Goal: Task Accomplishment & Management: Manage account settings

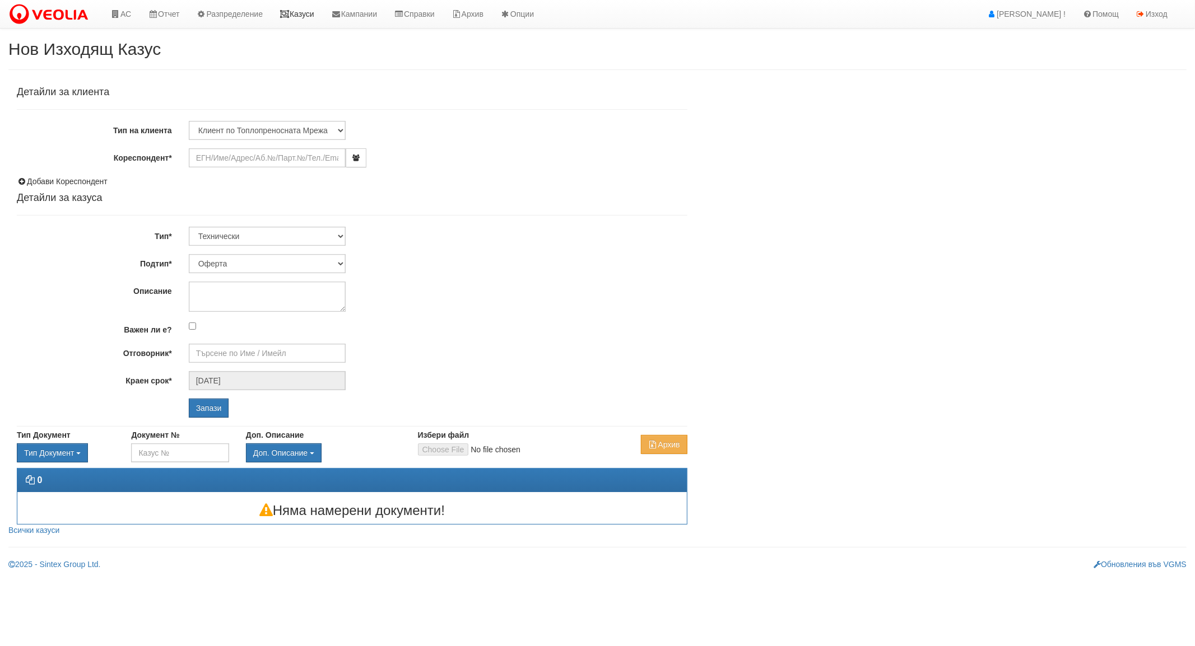
click at [299, 12] on link "Казуси" at bounding box center [297, 14] width 52 height 28
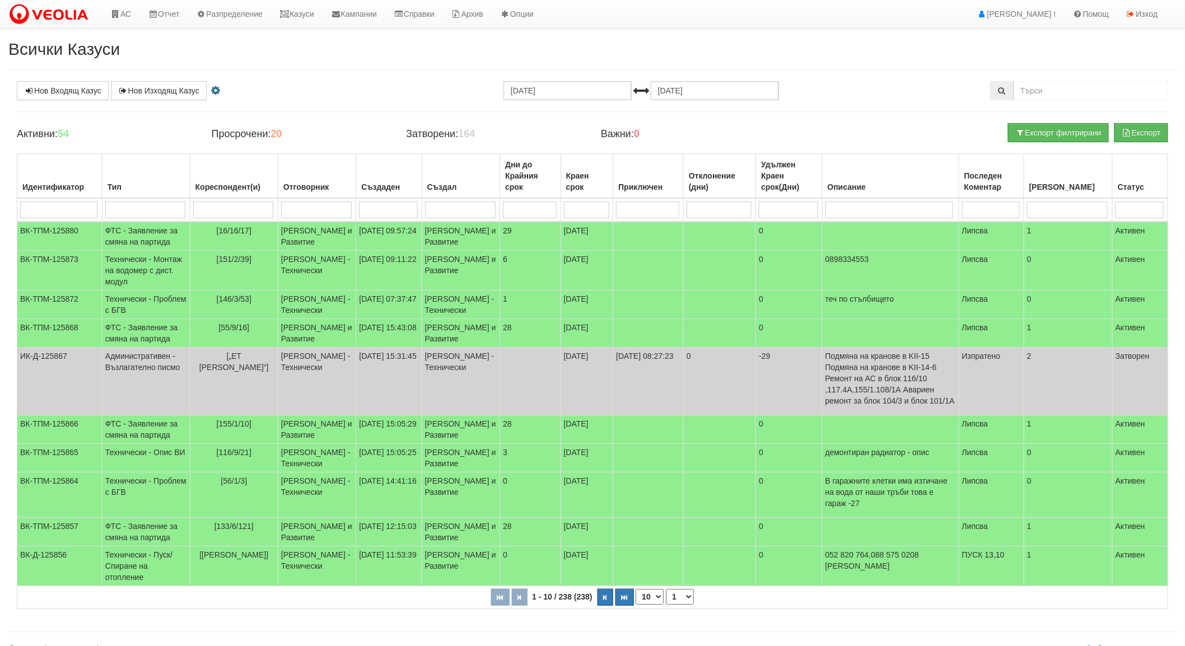
click at [304, 208] on input "search" at bounding box center [316, 210] width 71 height 17
type input "[PERSON_NAME]"
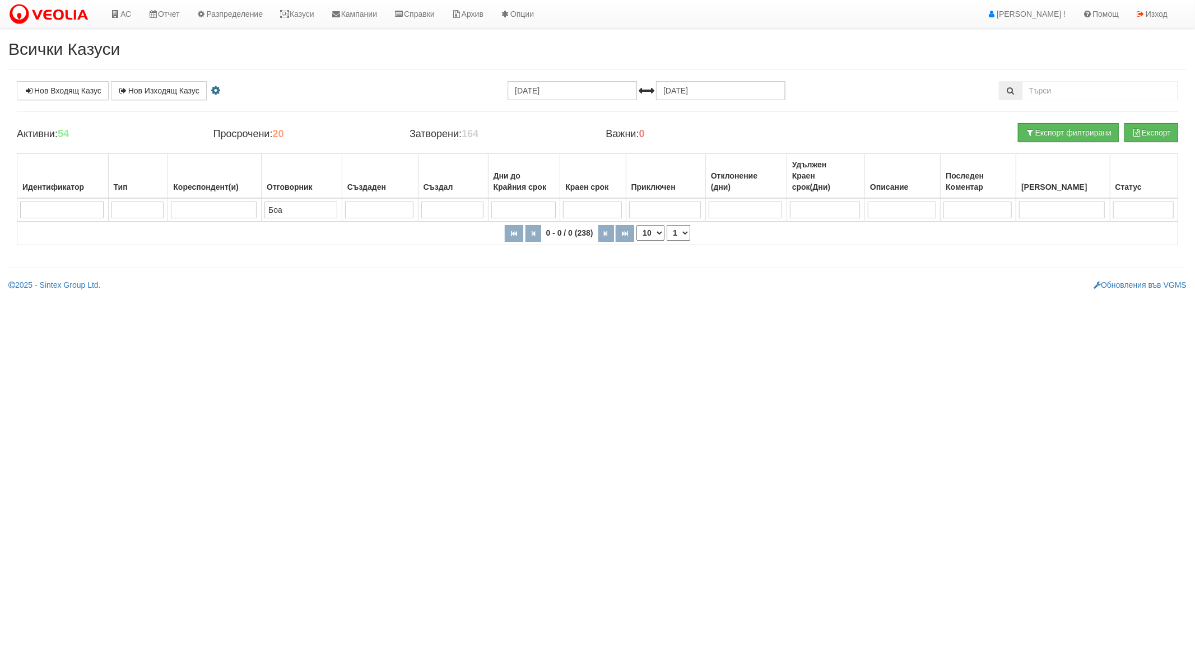
type input "Бо"
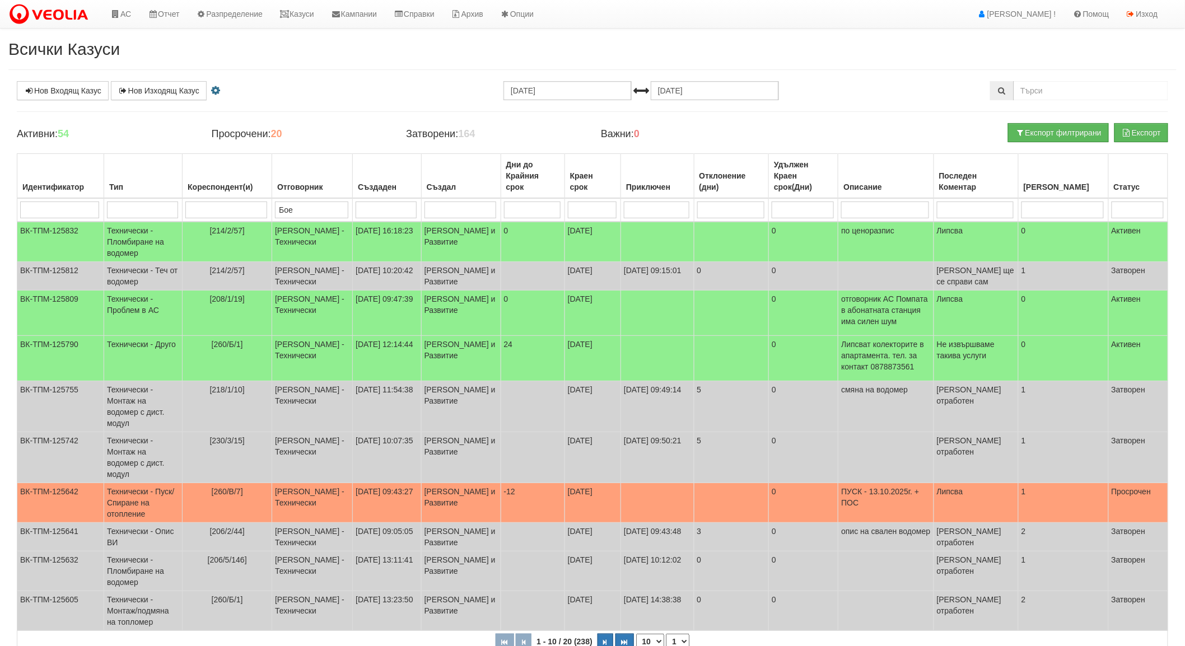
type input "[PERSON_NAME]"
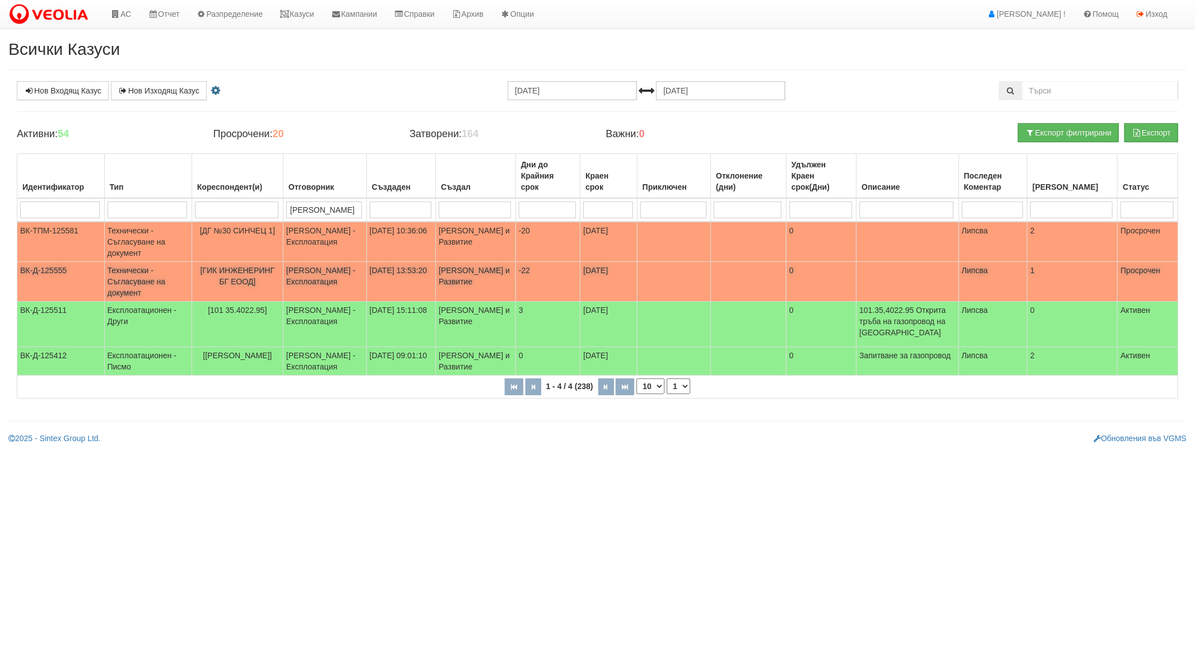
type input "[PERSON_NAME]"
click at [253, 267] on span "[ГИК ИНЖЕНЕРИНГ БГ ЕООД]" at bounding box center [238, 276] width 75 height 20
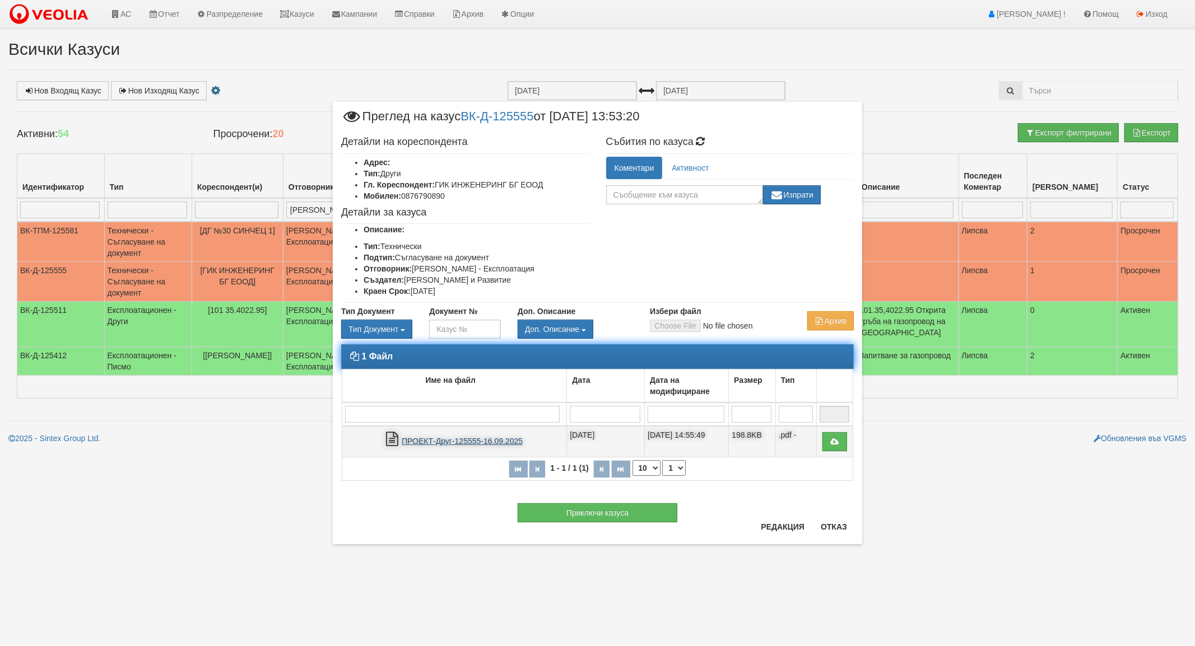
click at [471, 439] on link "ПРОЕКТ-Друг-125555-16.09.2025" at bounding box center [462, 441] width 121 height 9
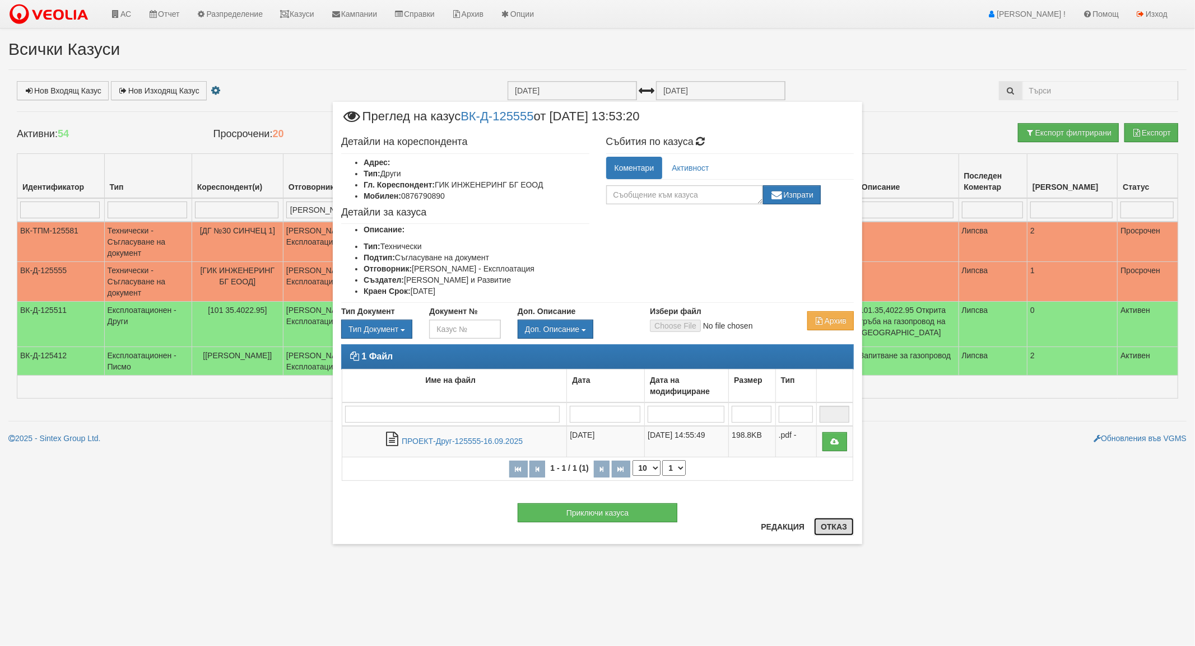
click at [840, 528] on button "Отказ" at bounding box center [834, 527] width 40 height 18
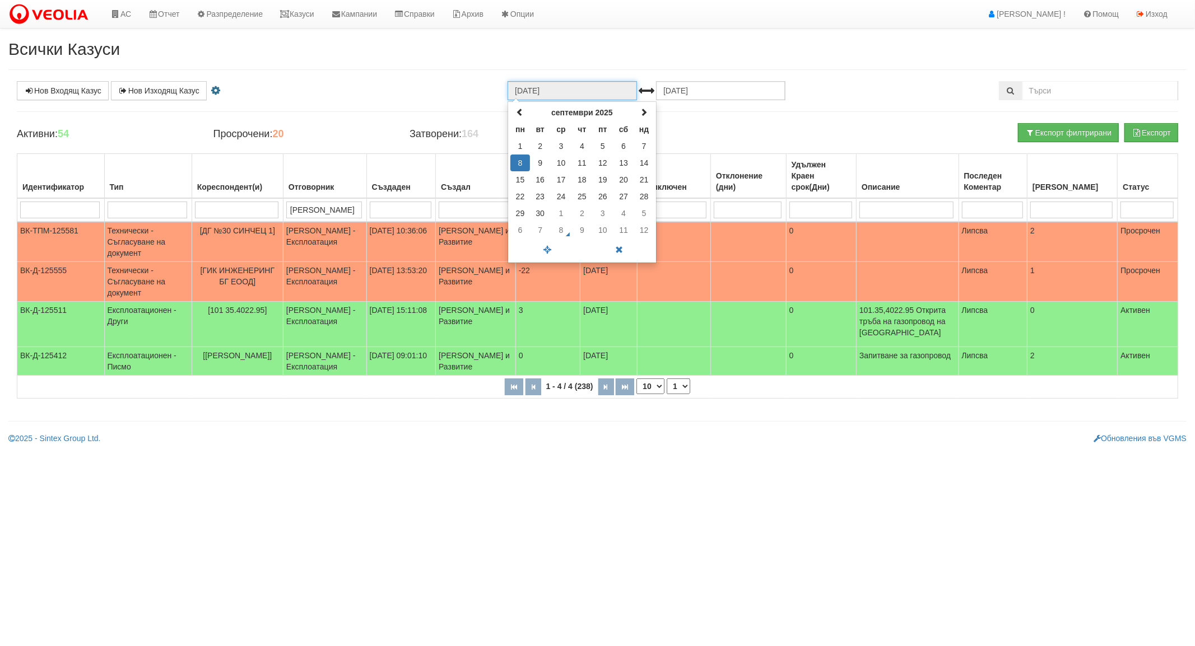
click at [529, 91] on input "[DATE]" at bounding box center [572, 90] width 129 height 19
click at [535, 90] on input "[DATE]" at bounding box center [572, 90] width 129 height 19
click at [521, 111] on span at bounding box center [520, 112] width 8 height 8
click at [560, 165] on td "6" at bounding box center [561, 163] width 21 height 17
type input "[DATE]"
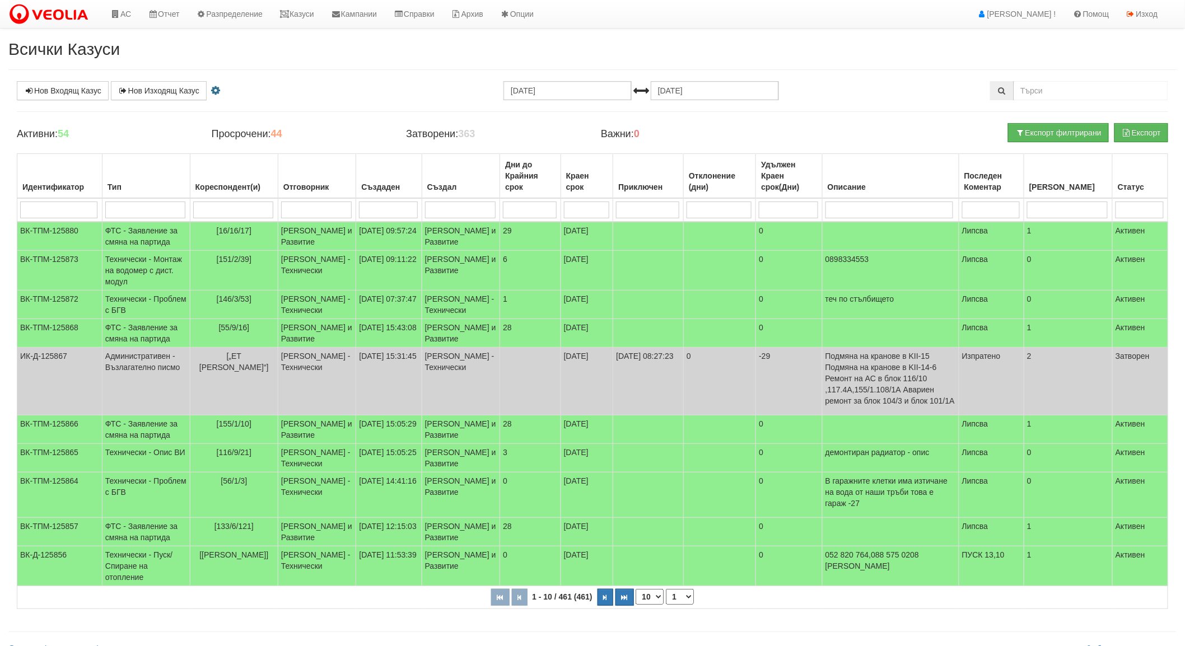
click at [315, 205] on input "search" at bounding box center [316, 210] width 71 height 17
type input "Бо"
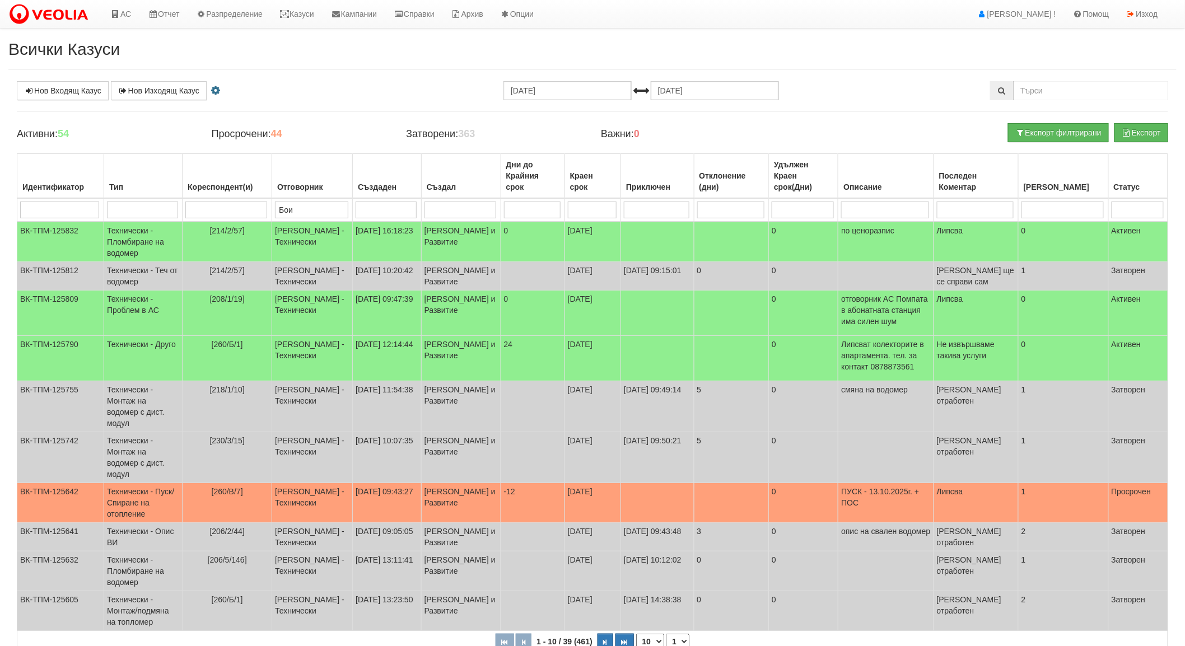
type input "[DEMOGRAPHIC_DATA]"
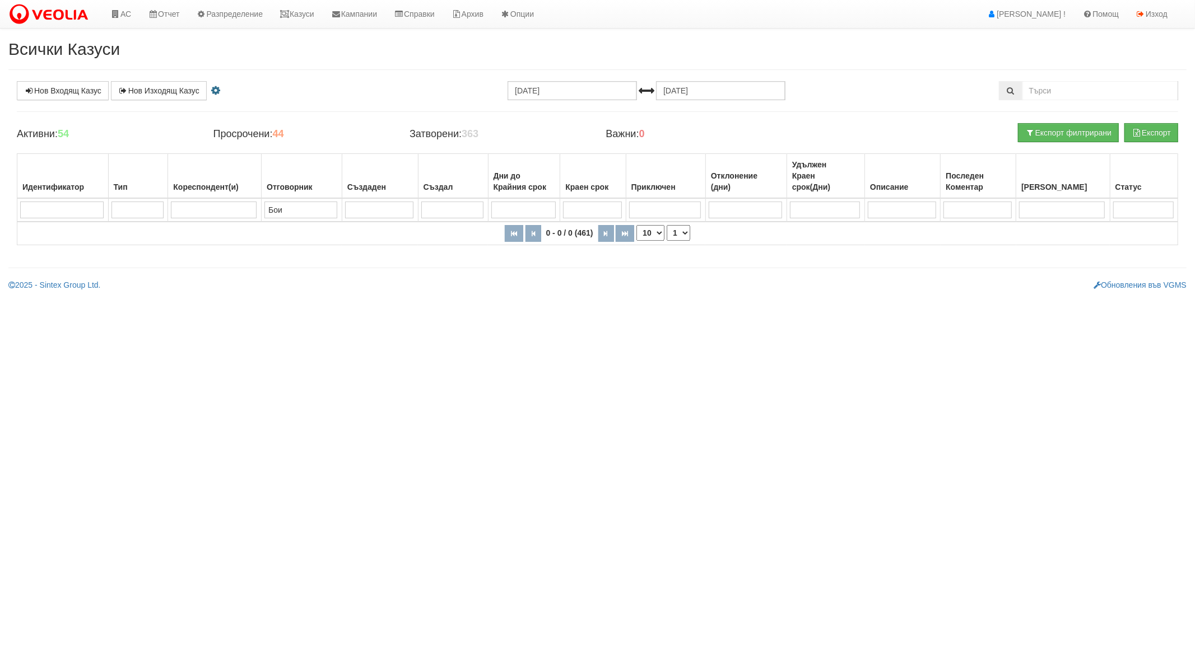
type input "Боив"
type input "Бо"
type input "Бое"
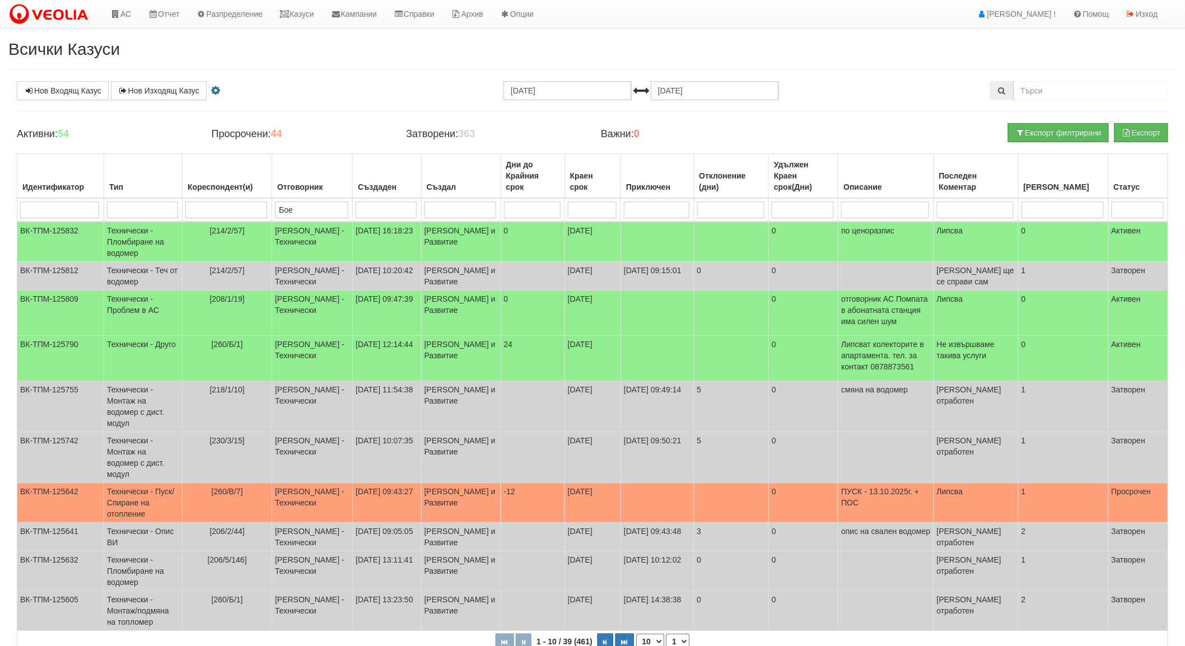
type input "Бое"
type input "[PERSON_NAME]"
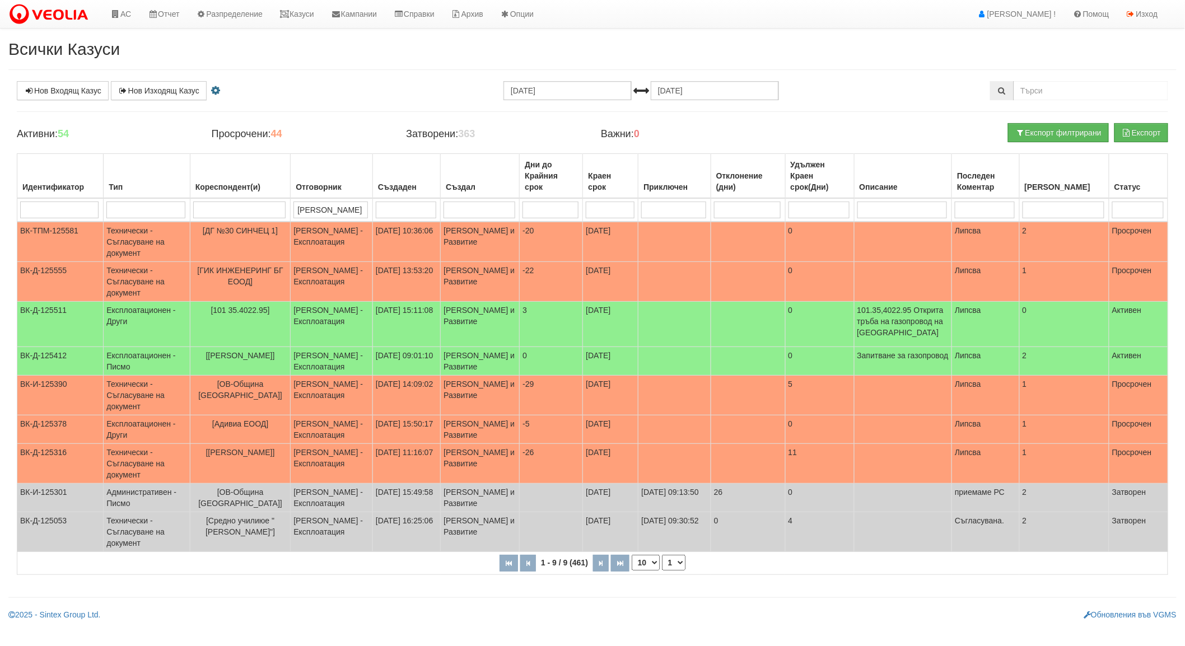
type input "[PERSON_NAME]"
click at [242, 429] on span "[Адивиа ЕООД]" at bounding box center [240, 424] width 56 height 9
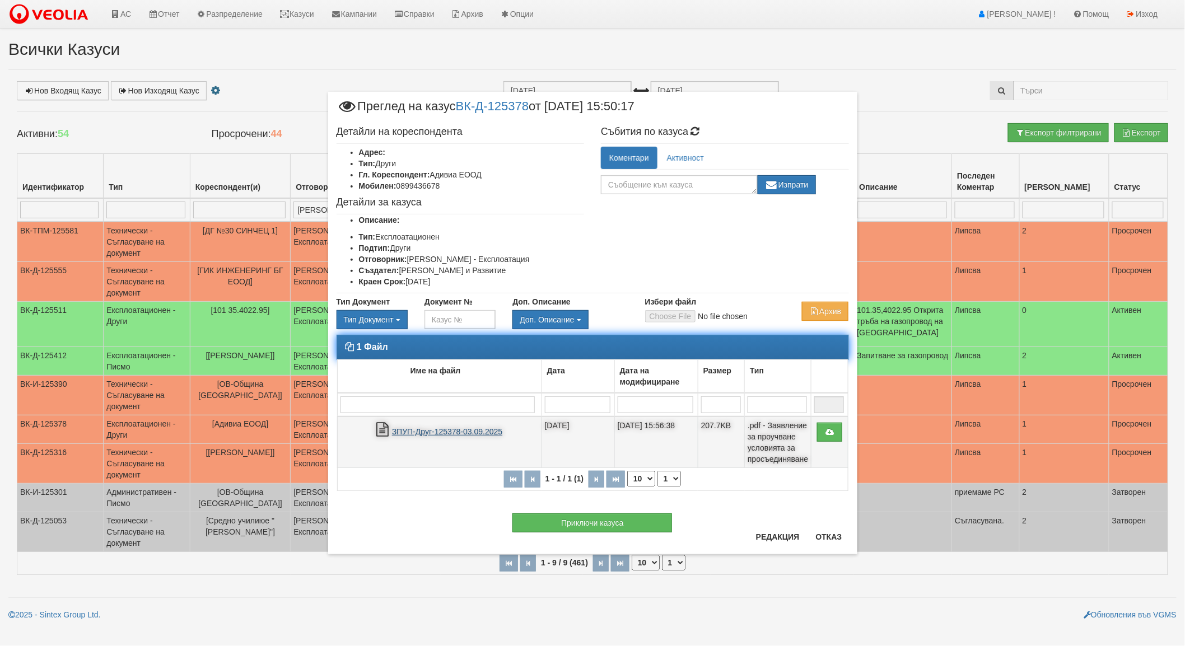
click at [471, 434] on link "ЗПУП-Друг-125378-03.09.2025" at bounding box center [447, 431] width 110 height 9
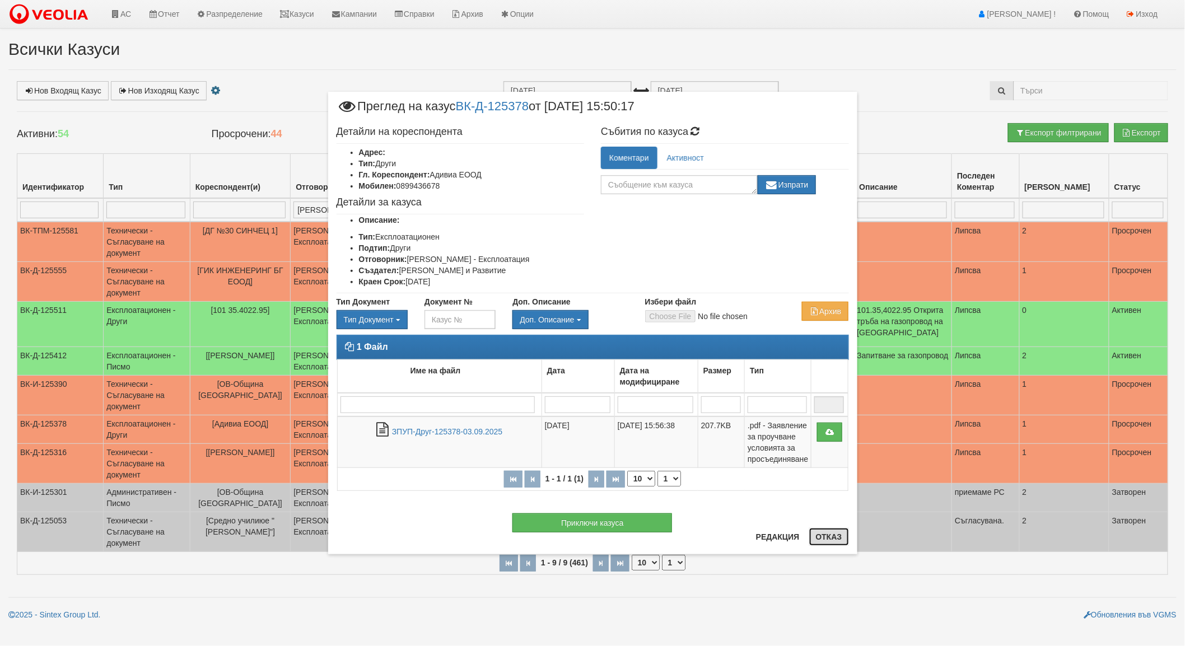
click at [830, 534] on button "Отказ" at bounding box center [829, 537] width 40 height 18
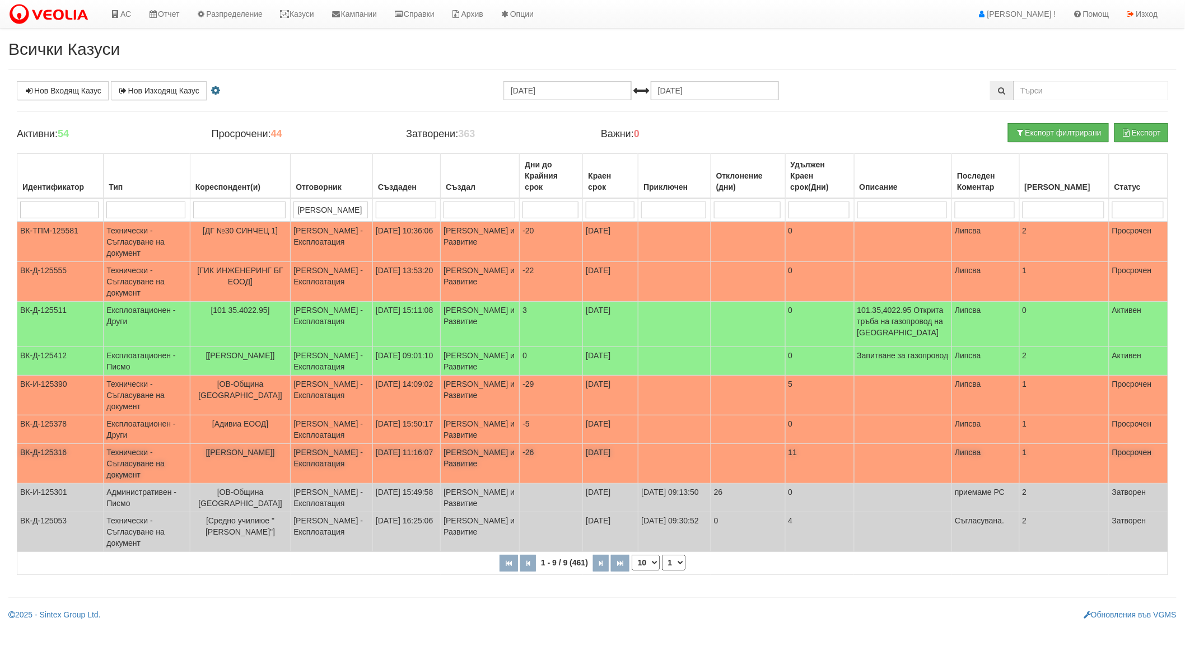
click at [462, 482] on td "[PERSON_NAME] и Развитие" at bounding box center [480, 464] width 79 height 40
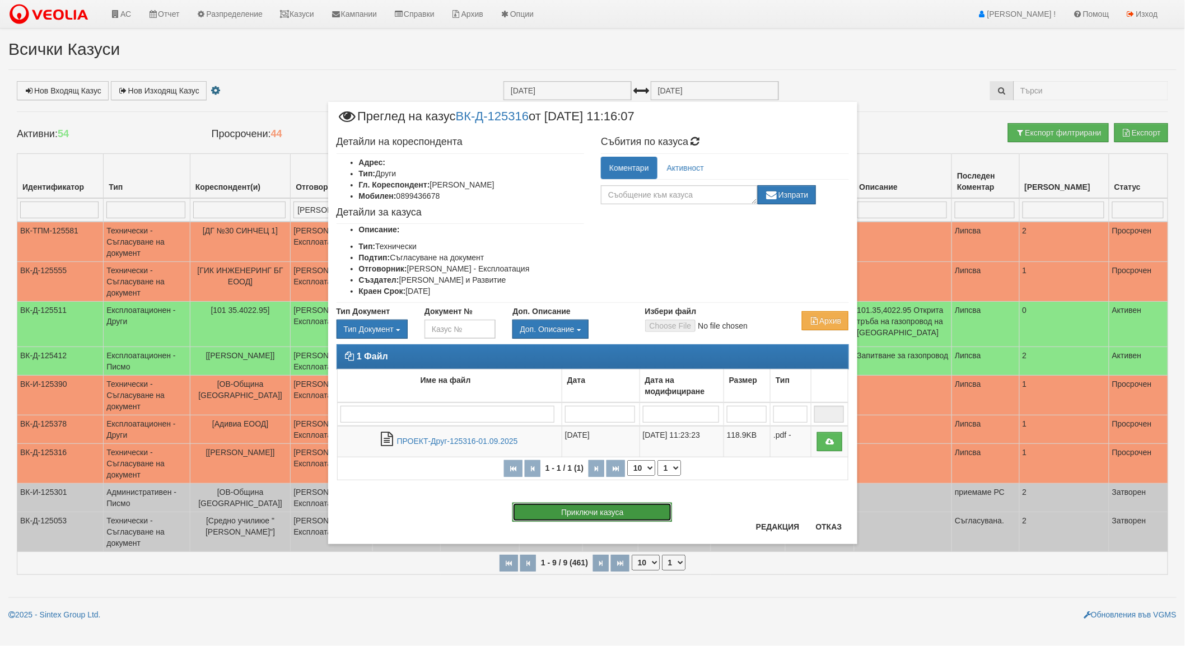
click at [617, 512] on button "Приключи казуса" at bounding box center [593, 512] width 160 height 19
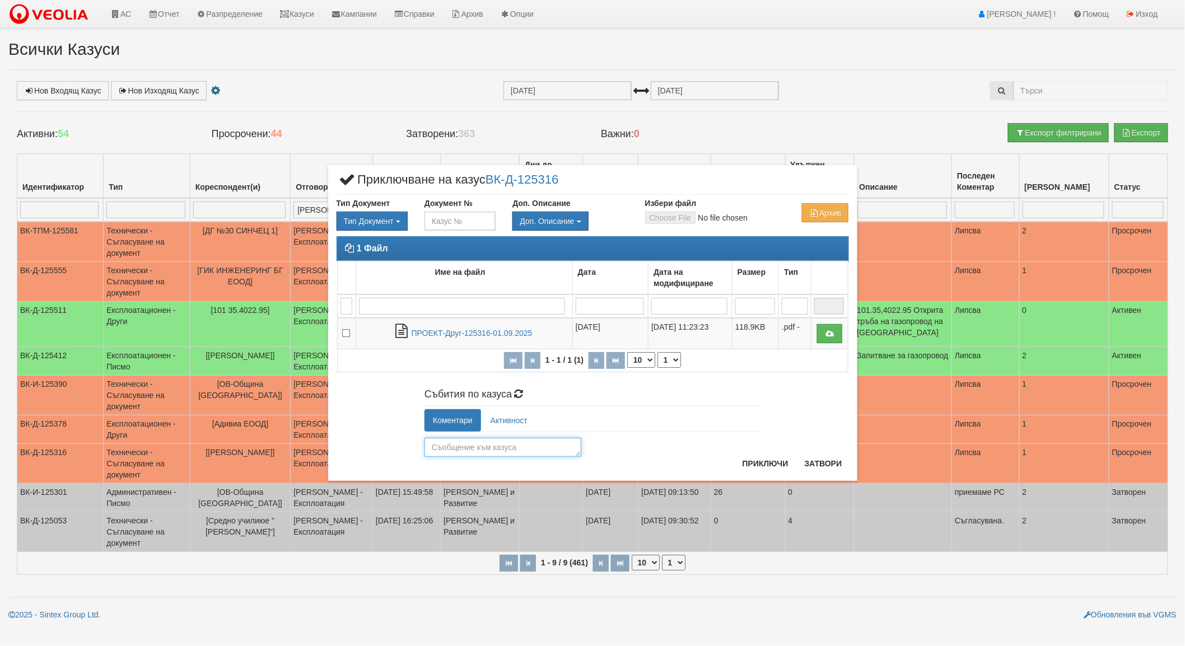
click at [478, 449] on textarea at bounding box center [503, 447] width 157 height 19
type textarea "съгласуван"
click at [752, 461] on button "Приключи" at bounding box center [765, 464] width 59 height 18
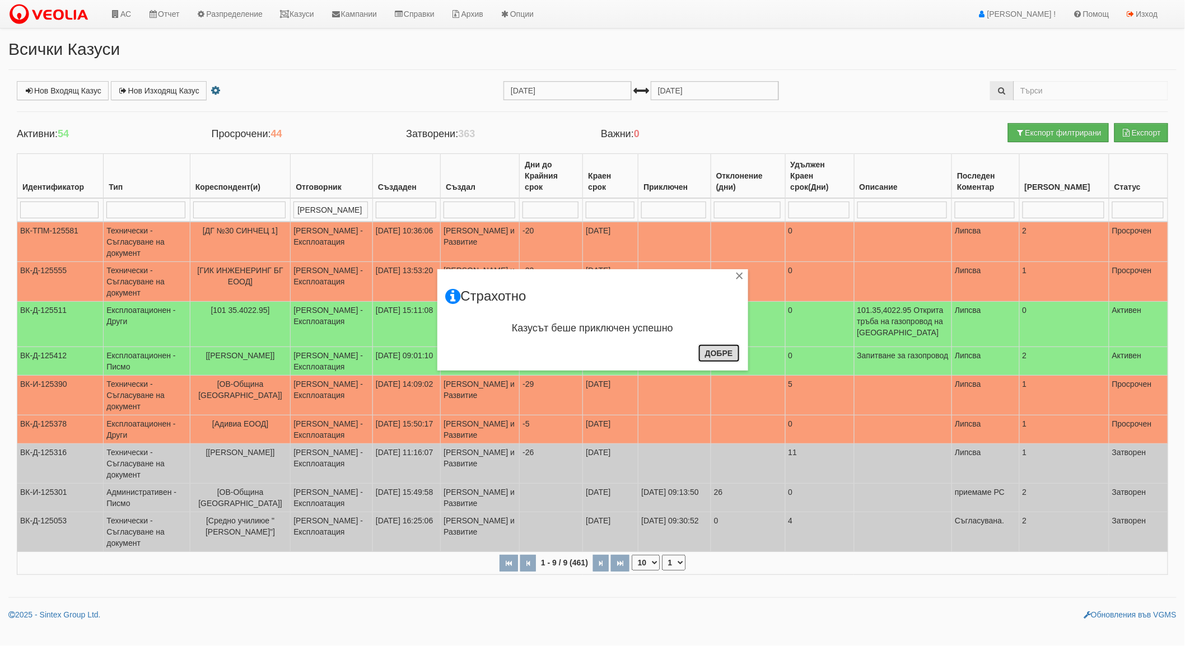
click at [726, 353] on button "Добре" at bounding box center [719, 354] width 41 height 18
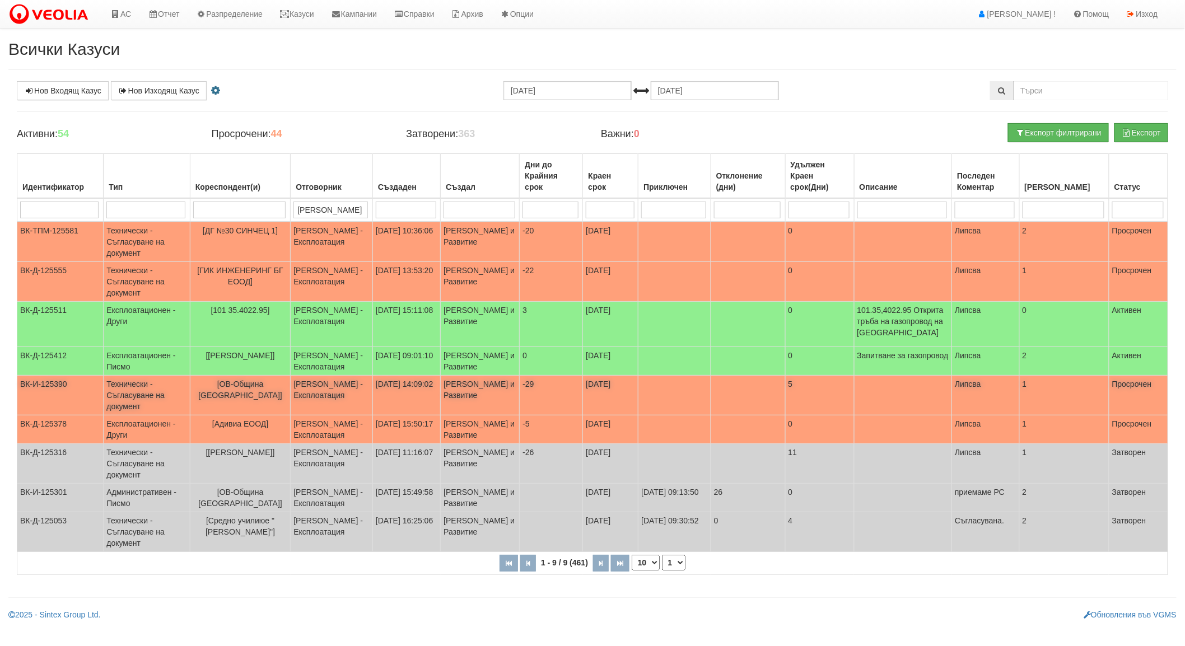
drag, startPoint x: 477, startPoint y: 397, endPoint x: 454, endPoint y: 398, distance: 23.0
click at [454, 398] on td "[PERSON_NAME] и Развитие" at bounding box center [480, 396] width 79 height 40
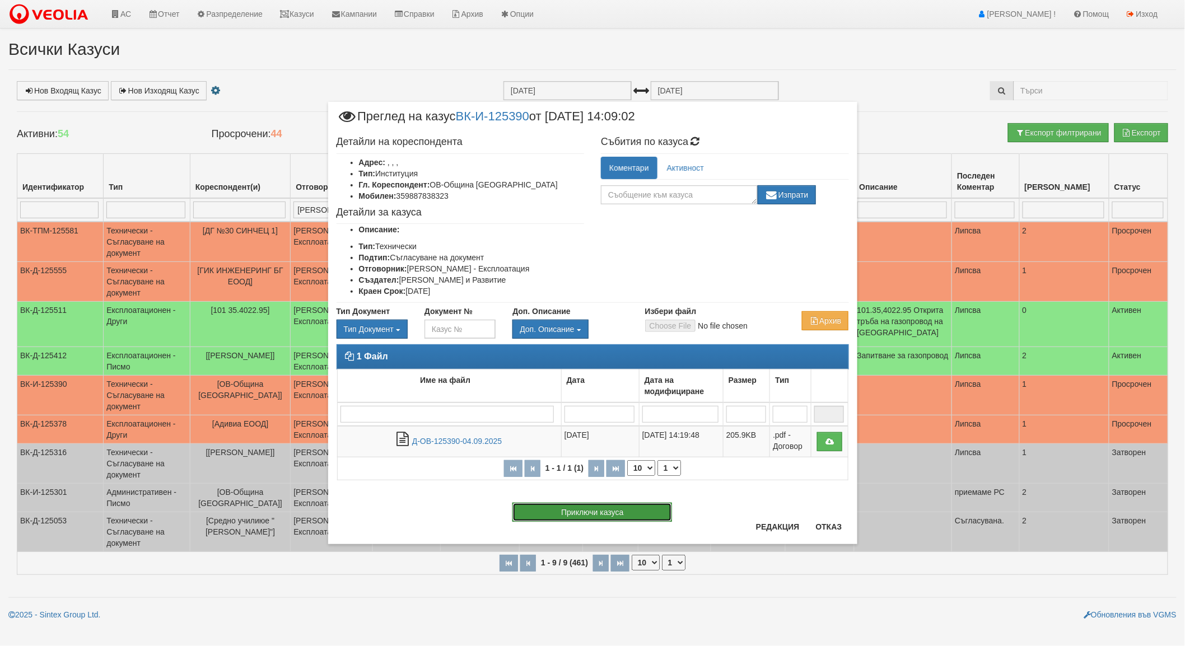
click at [604, 510] on button "Приключи казуса" at bounding box center [593, 512] width 160 height 19
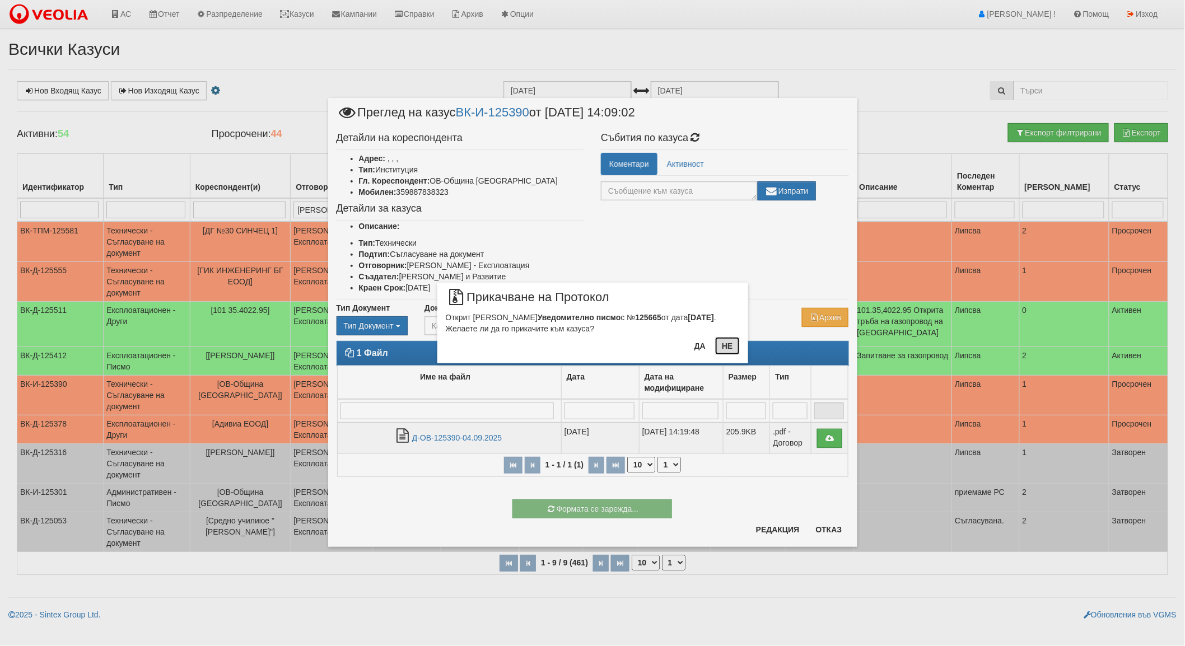
click at [729, 350] on button "Не" at bounding box center [727, 346] width 24 height 18
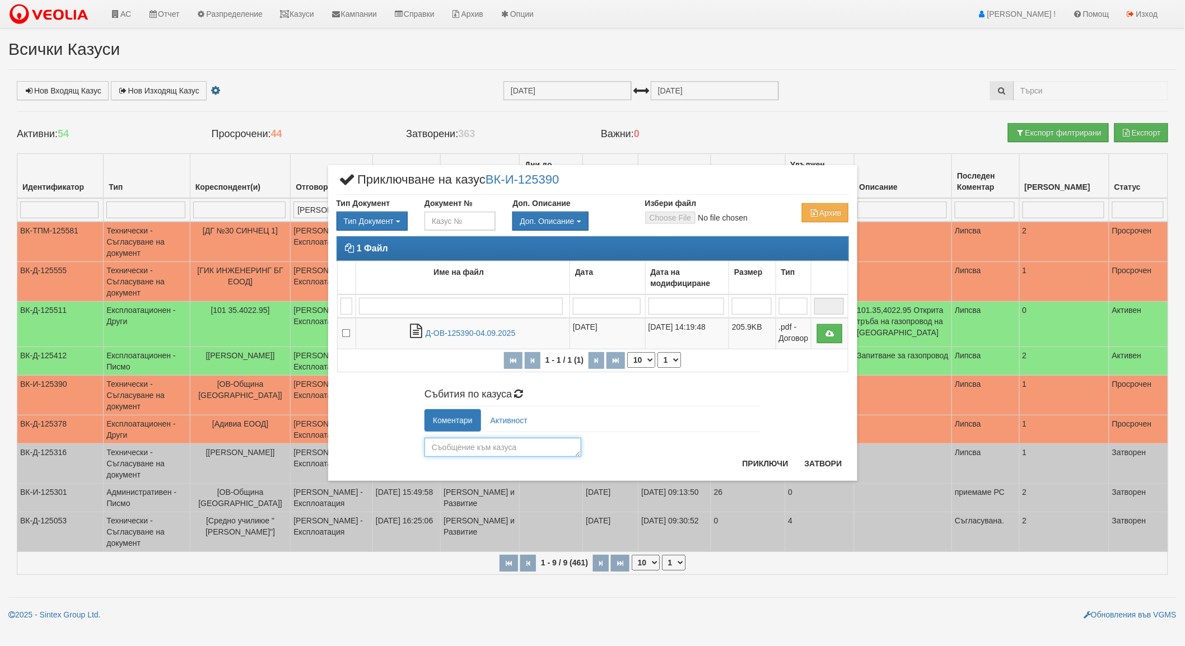
click at [496, 445] on textarea at bounding box center [503, 447] width 157 height 19
type textarea "съгласуван"
click at [777, 467] on button "Приключи" at bounding box center [765, 464] width 59 height 18
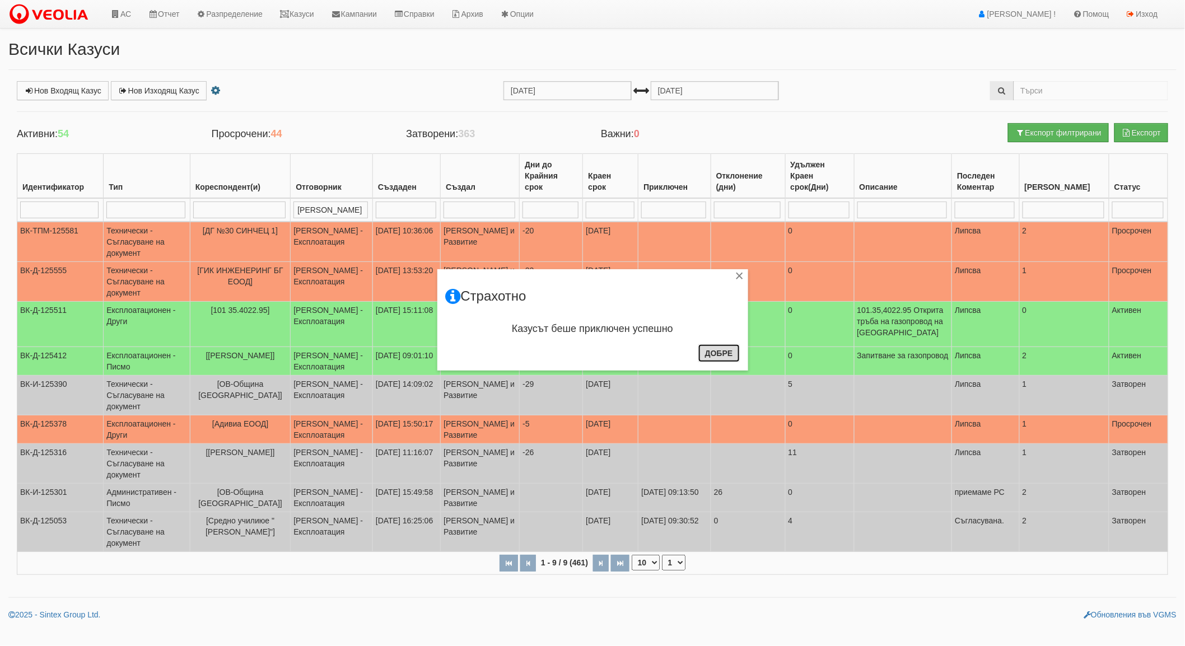
click at [715, 345] on button "Добре" at bounding box center [719, 354] width 41 height 18
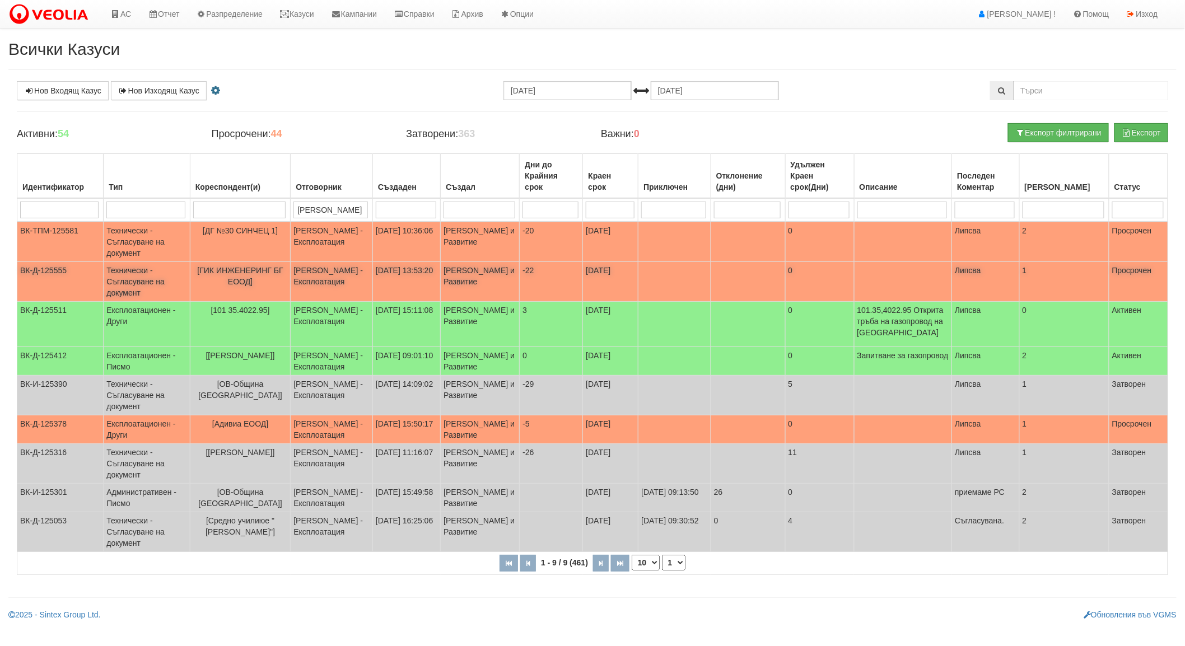
click at [471, 279] on td "[PERSON_NAME] и Развитие" at bounding box center [480, 282] width 79 height 40
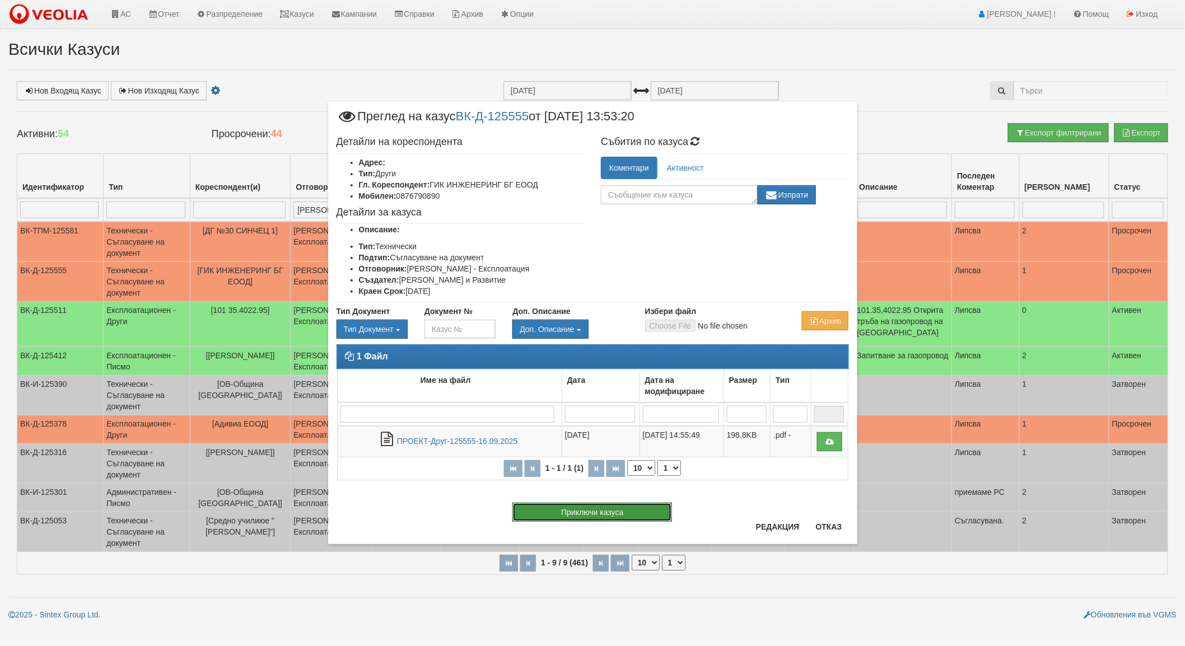
click at [625, 513] on button "Приключи казуса" at bounding box center [593, 512] width 160 height 19
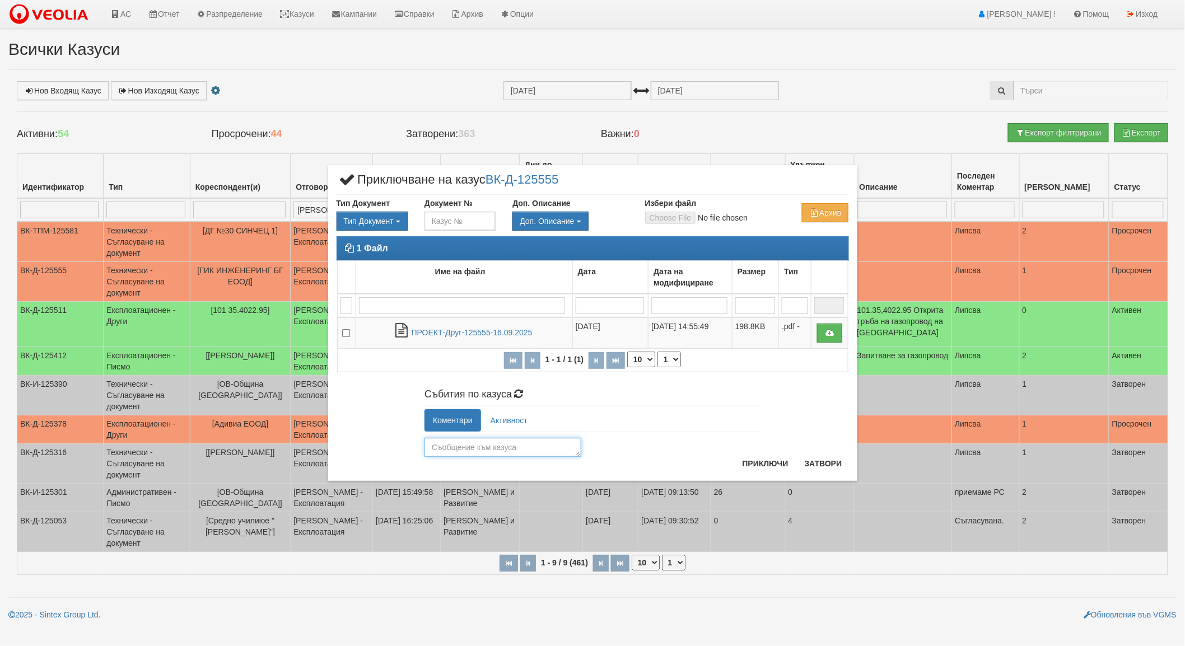
click at [527, 450] on textarea at bounding box center [503, 447] width 157 height 19
type textarea "съгласуван"
click at [767, 462] on button "Приключи" at bounding box center [765, 464] width 59 height 18
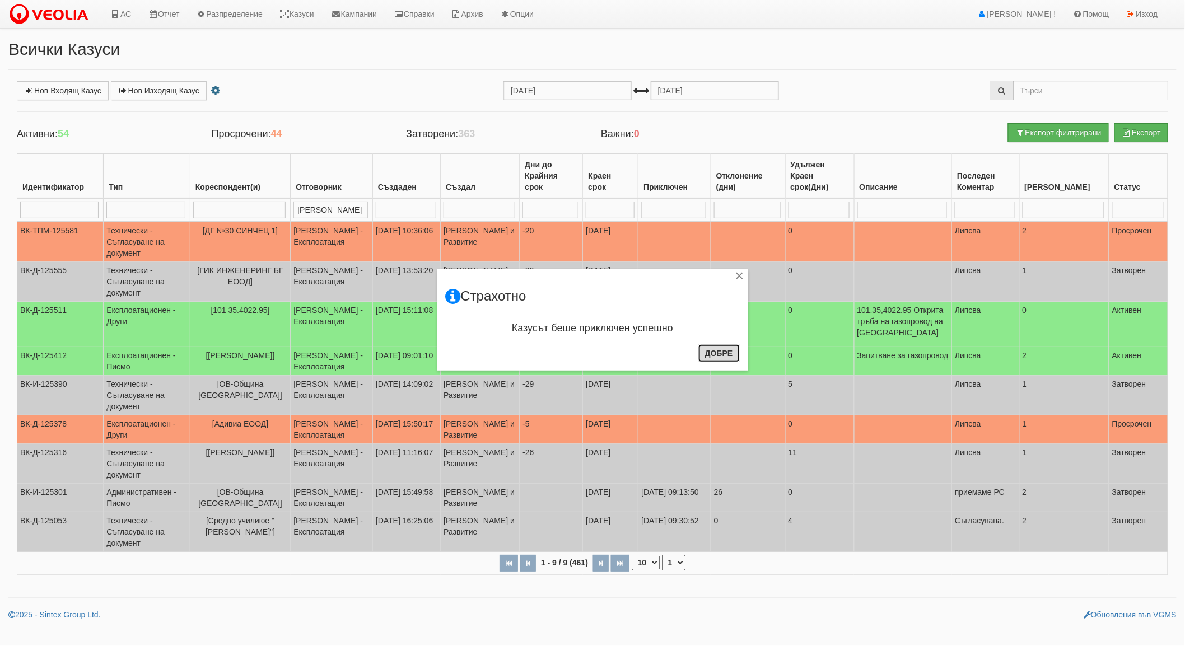
click at [723, 355] on button "Добре" at bounding box center [719, 354] width 41 height 18
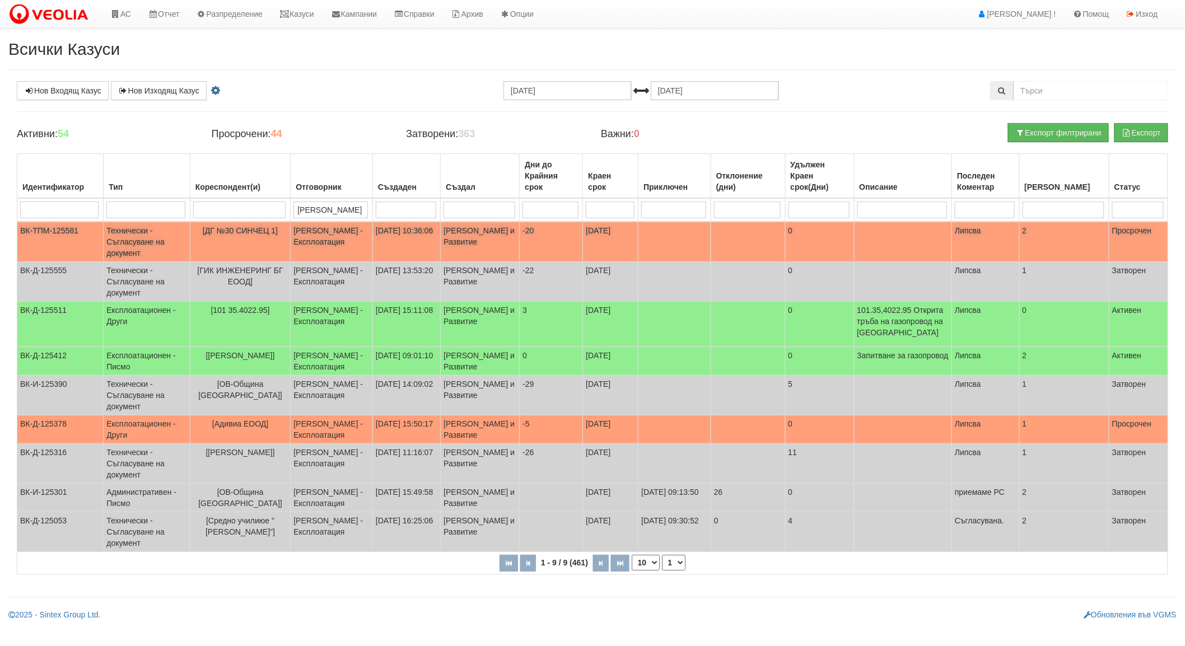
click at [469, 244] on td "[PERSON_NAME] и Развитие" at bounding box center [480, 242] width 79 height 40
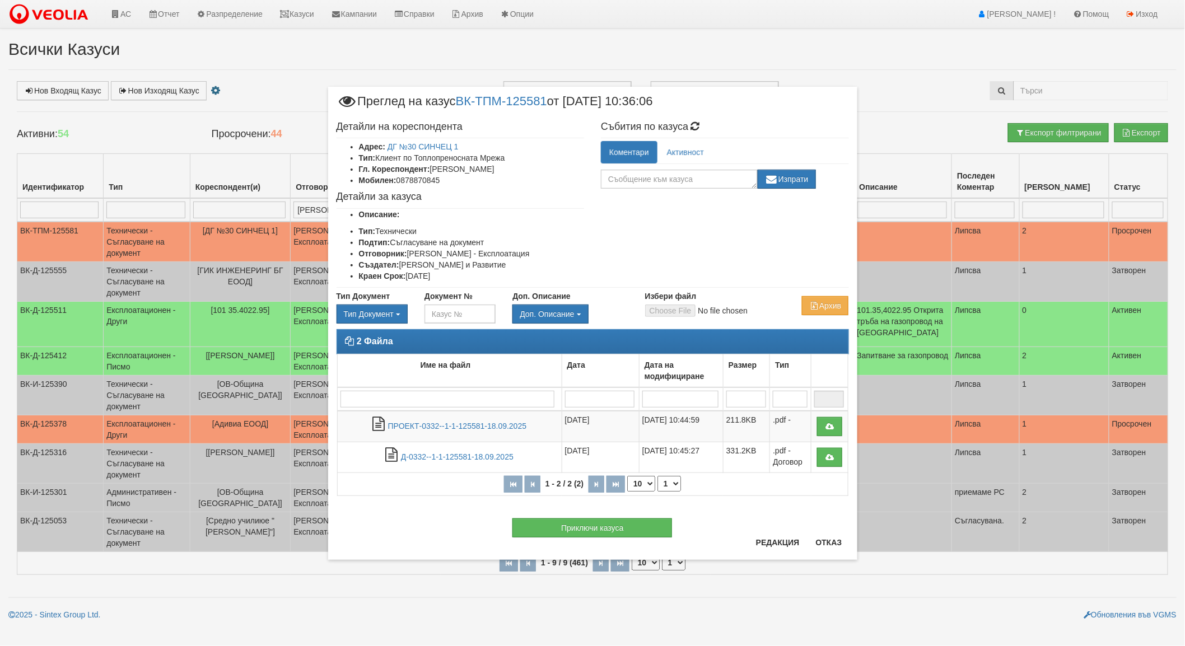
click at [251, 229] on div "× Преглед на казус ВК-ТПМ-125581 от [DATE] 10:36:06 Детайли на кореспондента Ад…" at bounding box center [592, 323] width 1185 height 646
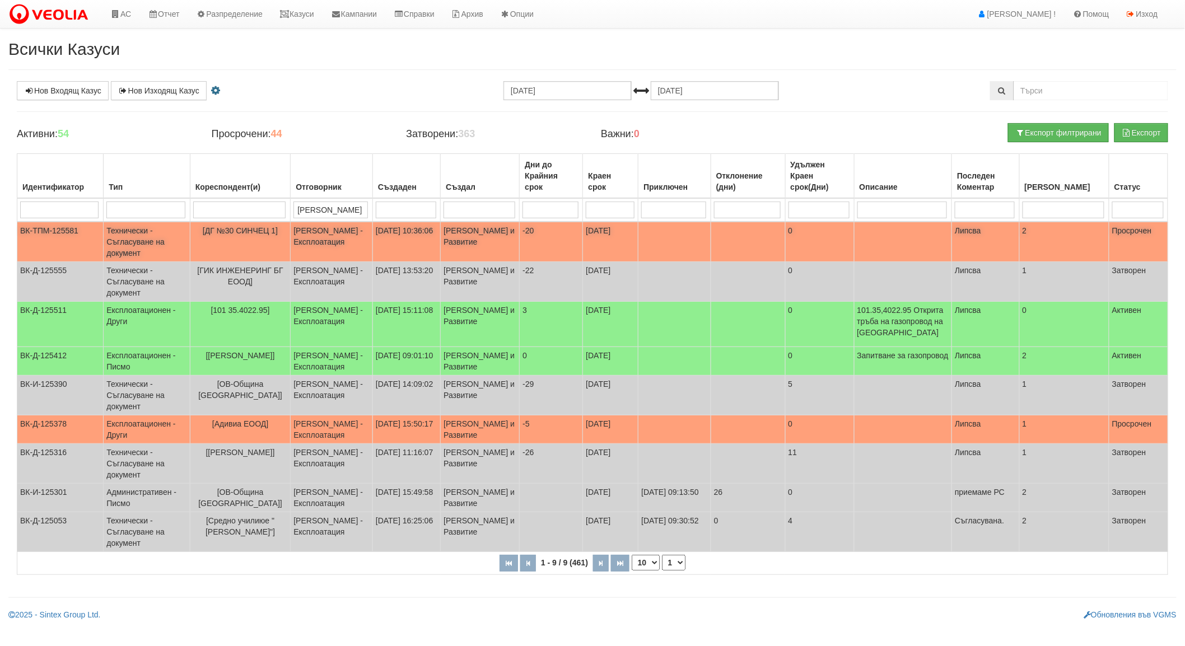
click at [322, 236] on td "[PERSON_NAME] - Експлоатация" at bounding box center [332, 242] width 82 height 40
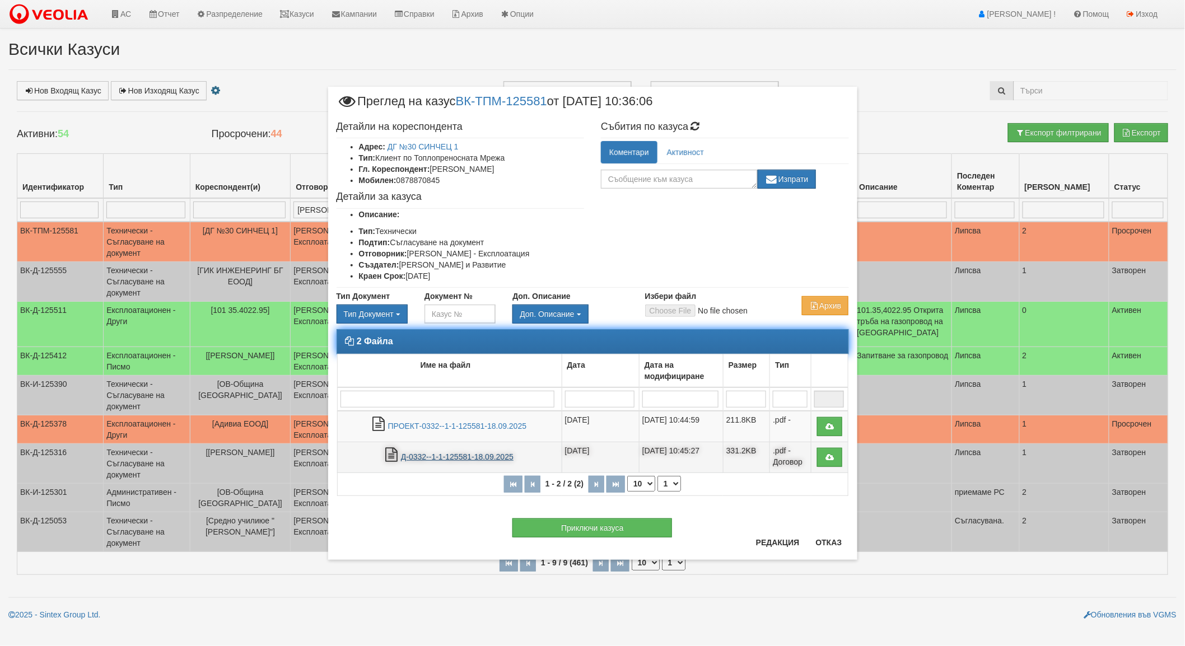
click at [445, 454] on link "Д-0332--1-1-125581-18.09.2025" at bounding box center [457, 457] width 113 height 9
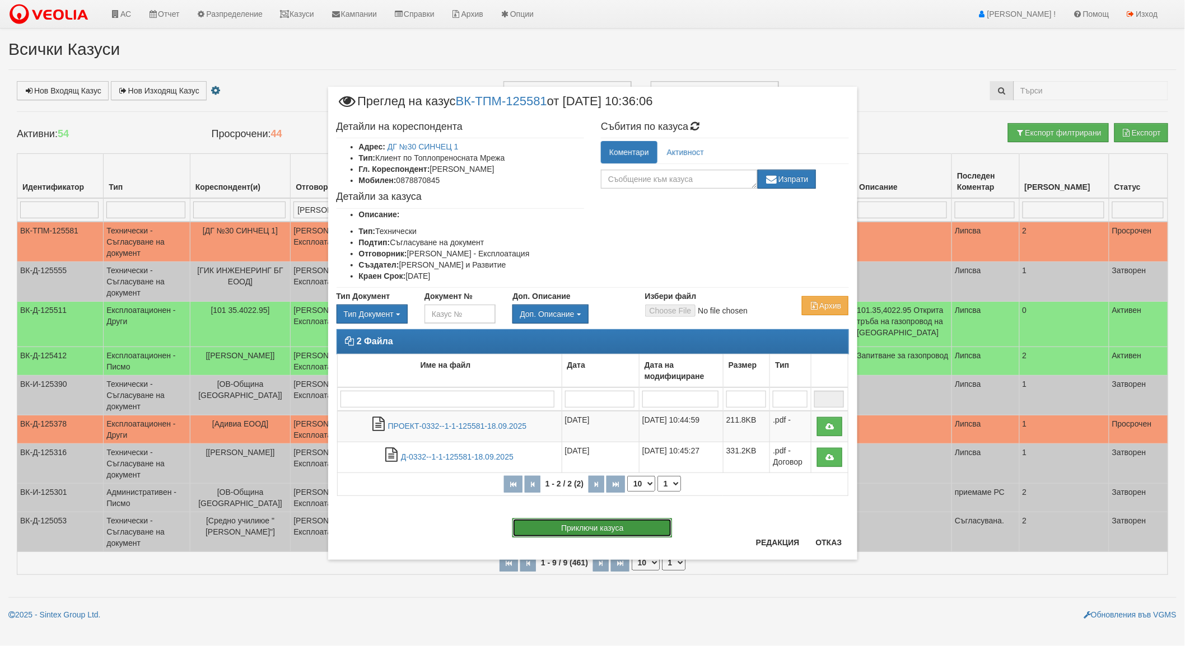
click at [587, 529] on button "Приключи казуса" at bounding box center [593, 528] width 160 height 19
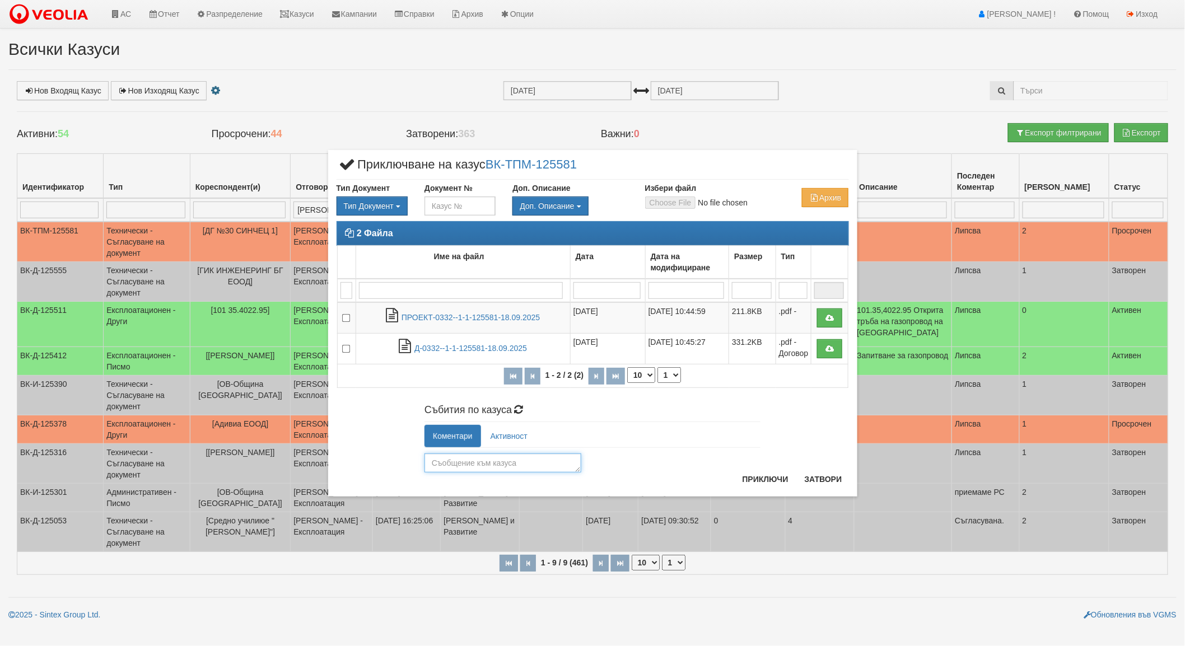
click at [509, 467] on textarea at bounding box center [503, 463] width 157 height 19
type textarea "съгласуван"
click at [760, 473] on button "Приключи" at bounding box center [765, 480] width 59 height 18
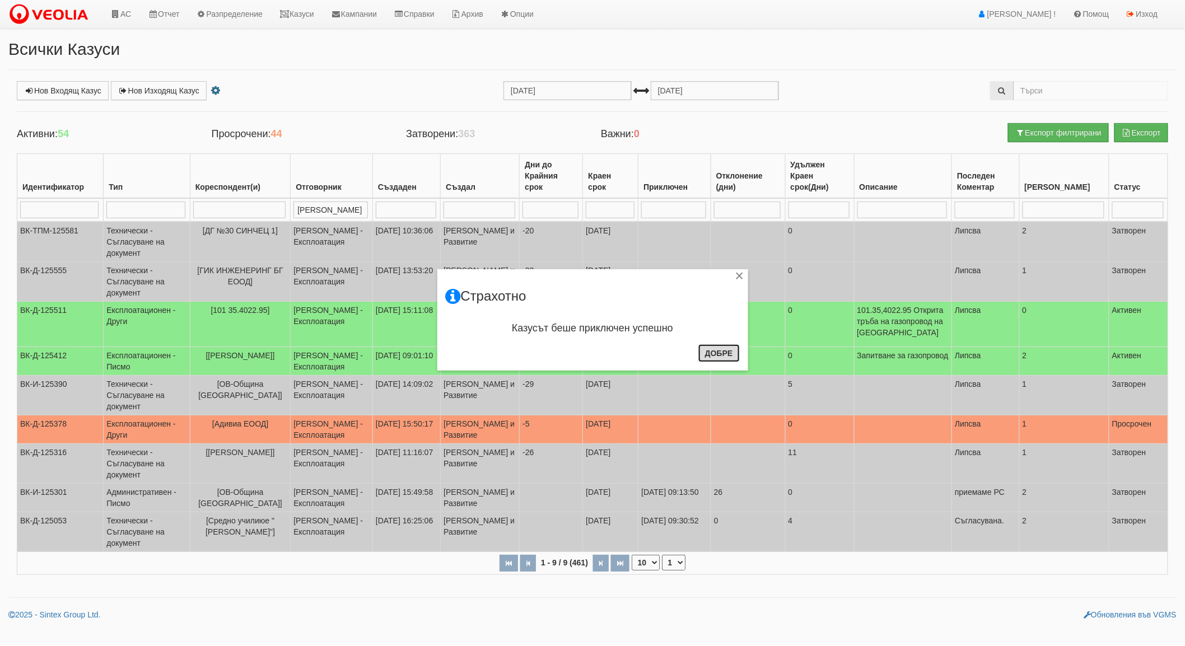
click at [723, 353] on button "Добре" at bounding box center [719, 354] width 41 height 18
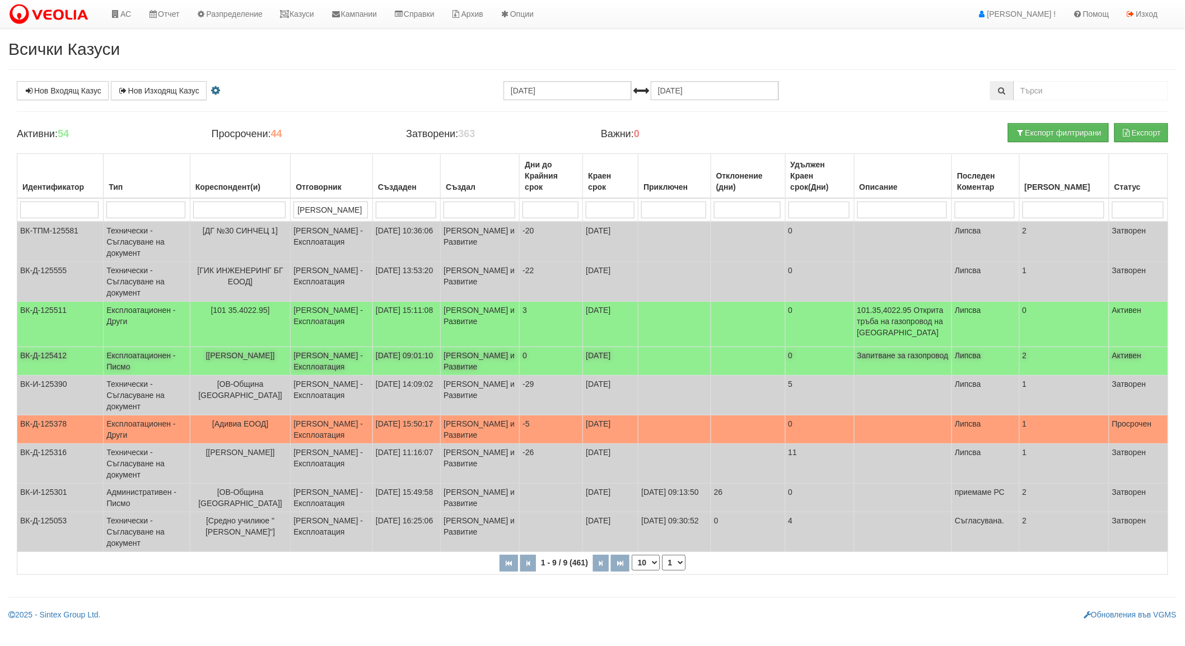
click at [460, 356] on td "[PERSON_NAME] и Развитие" at bounding box center [480, 361] width 79 height 29
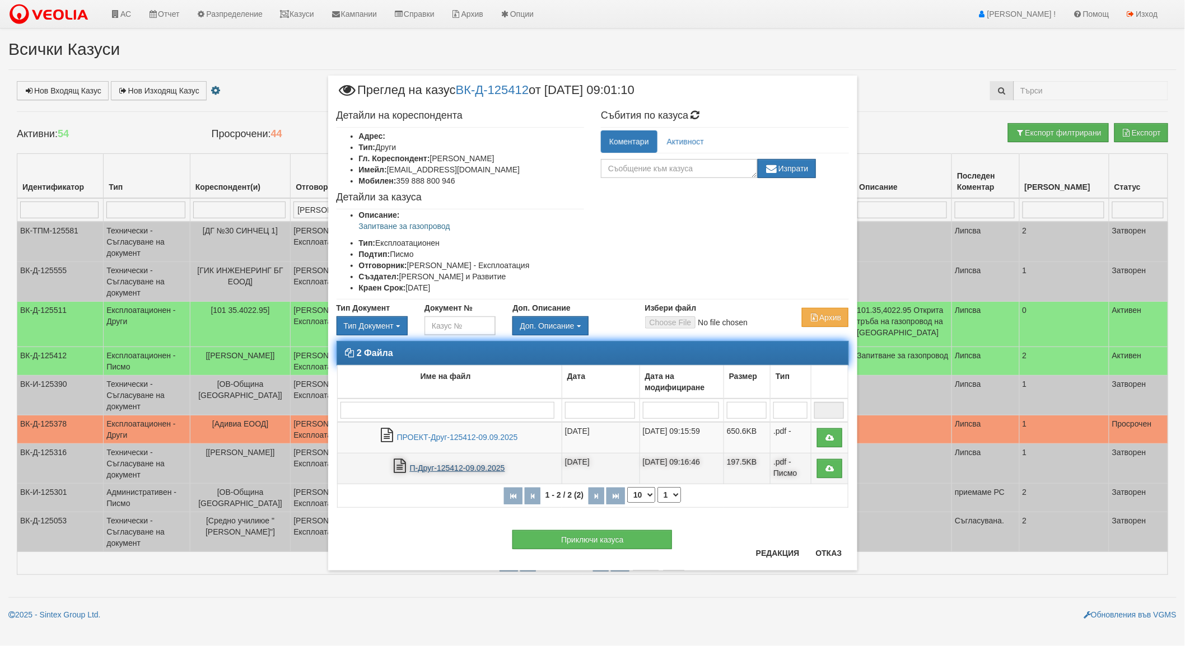
click at [454, 467] on link "П-Друг-125412-09.09.2025" at bounding box center [457, 468] width 95 height 9
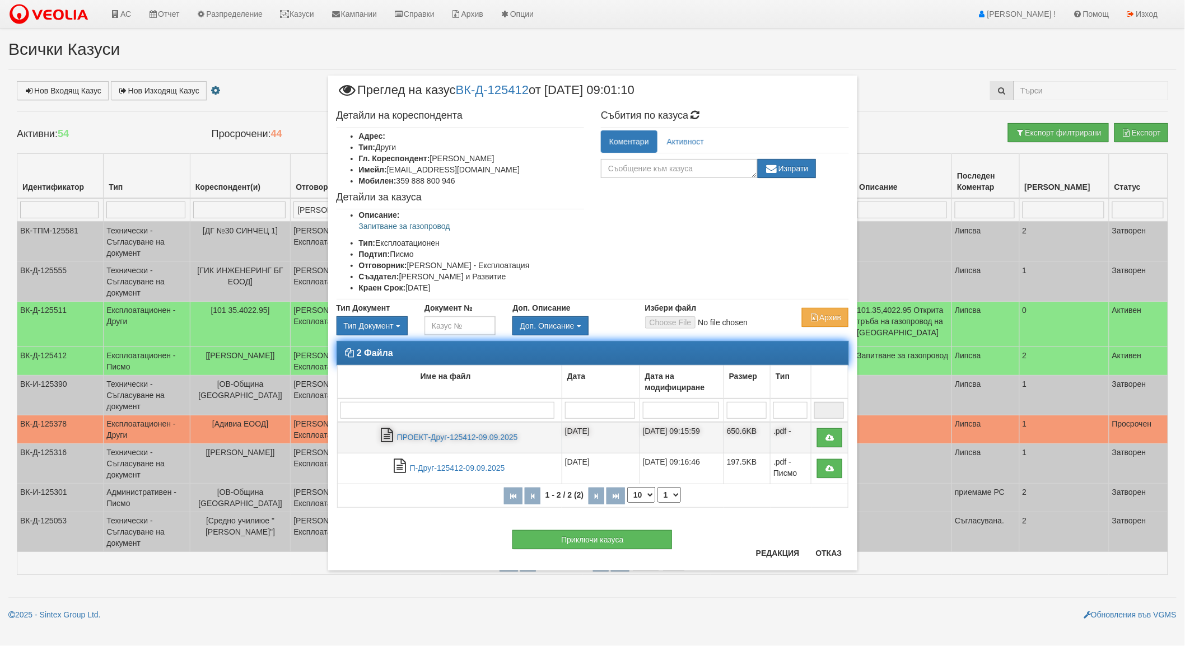
click at [471, 443] on td "ПРОЕКТ-Друг-125412-09.09.2025" at bounding box center [449, 437] width 225 height 31
click at [483, 435] on link "ПРОЕКТ-Друг-125412-09.09.2025" at bounding box center [457, 437] width 121 height 9
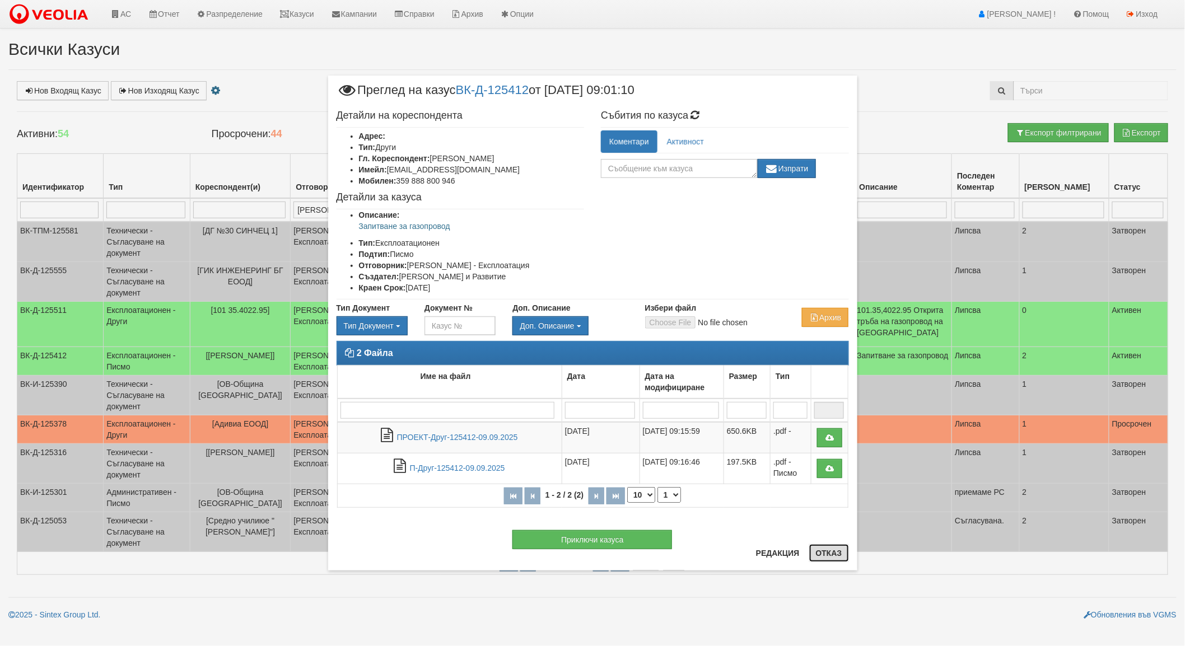
click at [830, 557] on button "Отказ" at bounding box center [829, 553] width 40 height 18
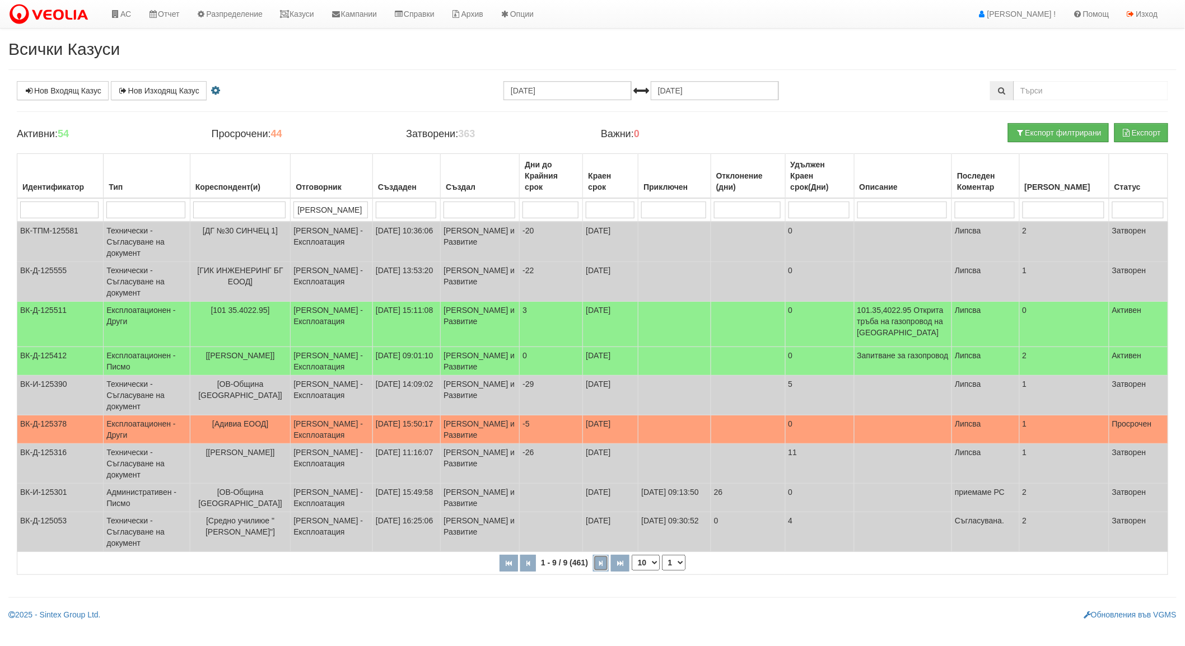
click at [598, 572] on button "button" at bounding box center [601, 563] width 16 height 17
click at [597, 572] on button "button" at bounding box center [601, 563] width 16 height 17
click at [603, 572] on button "button" at bounding box center [601, 563] width 16 height 17
click at [327, 209] on input "[PERSON_NAME]" at bounding box center [331, 210] width 75 height 17
click at [603, 572] on button "button" at bounding box center [601, 563] width 16 height 17
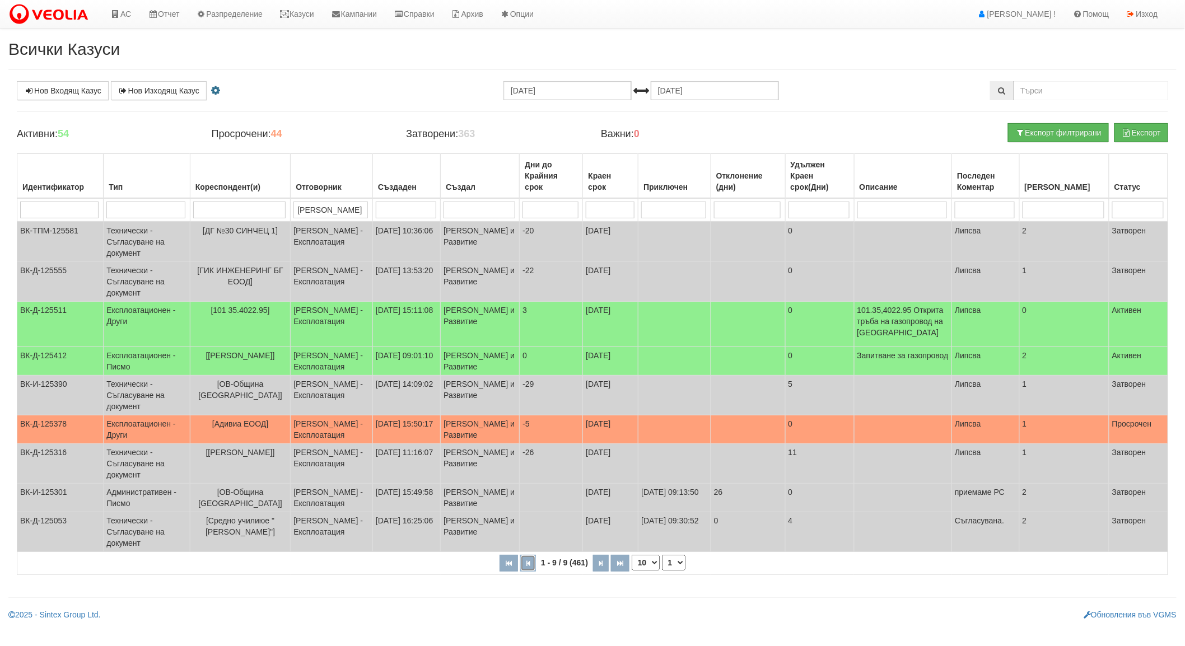
click at [525, 572] on button "button" at bounding box center [528, 563] width 16 height 17
click at [620, 567] on icon "button" at bounding box center [620, 564] width 6 height 6
click at [656, 571] on select "10 20 30 40" at bounding box center [646, 563] width 28 height 16
select select "30"
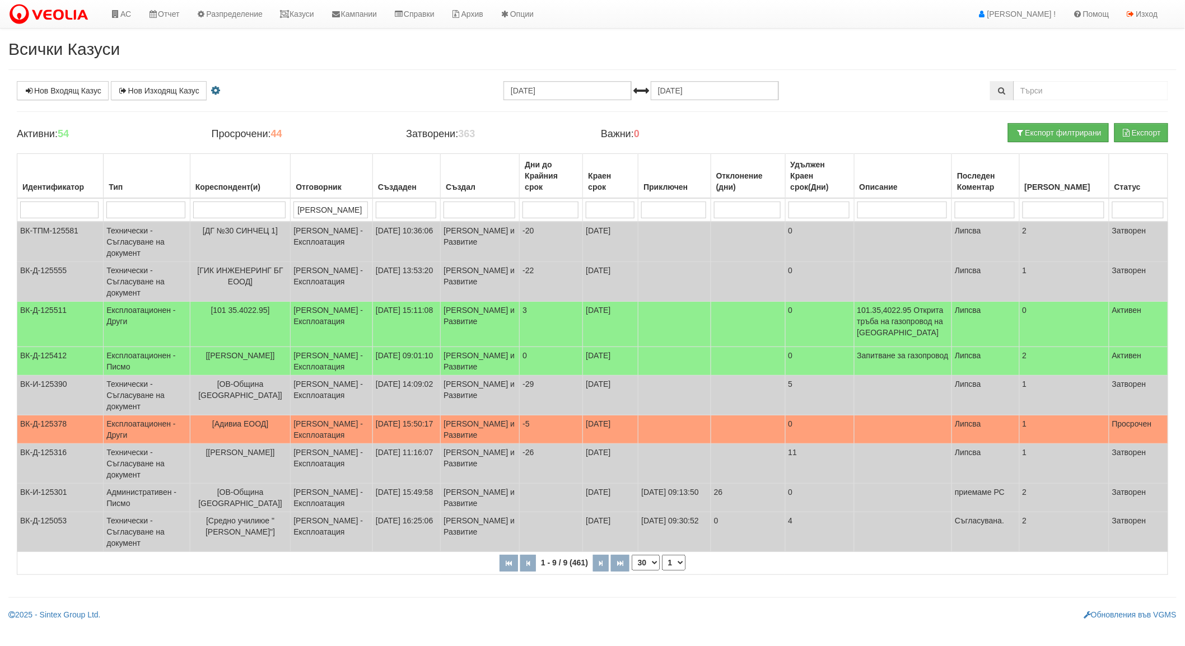
click at [632, 571] on select "10 20 30 40" at bounding box center [646, 563] width 28 height 16
click at [350, 202] on input "[PERSON_NAME]" at bounding box center [331, 210] width 75 height 17
click at [462, 305] on td "[PERSON_NAME] и Развитие" at bounding box center [480, 324] width 79 height 45
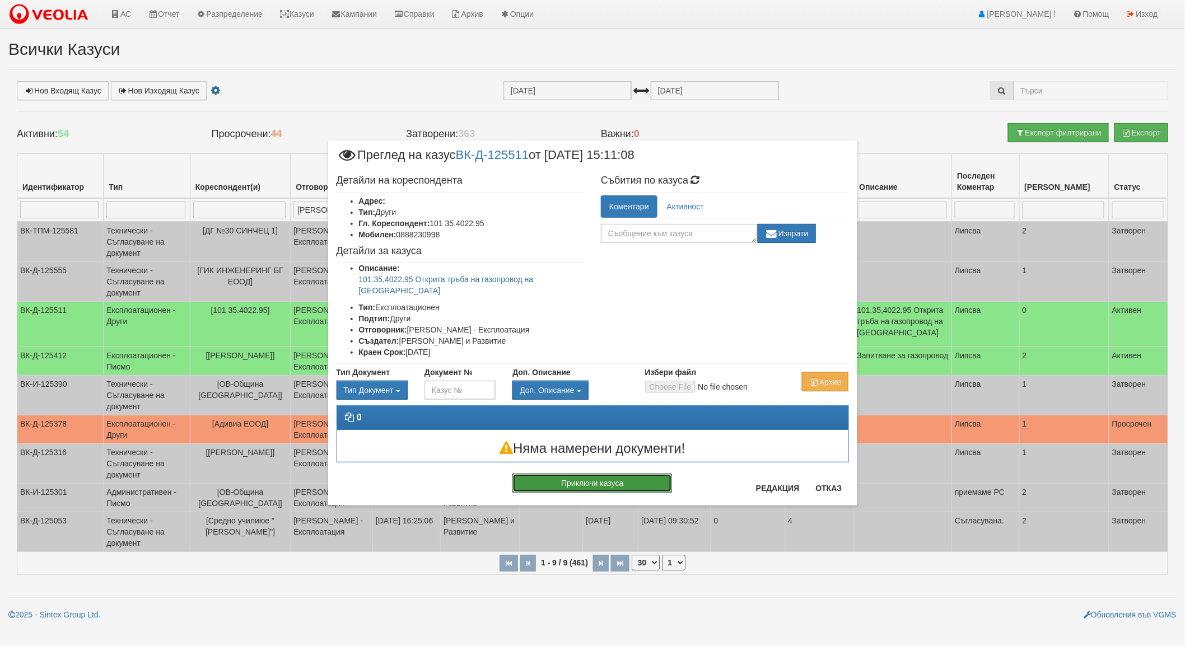
click at [600, 474] on button "Приключи казуса" at bounding box center [593, 483] width 160 height 19
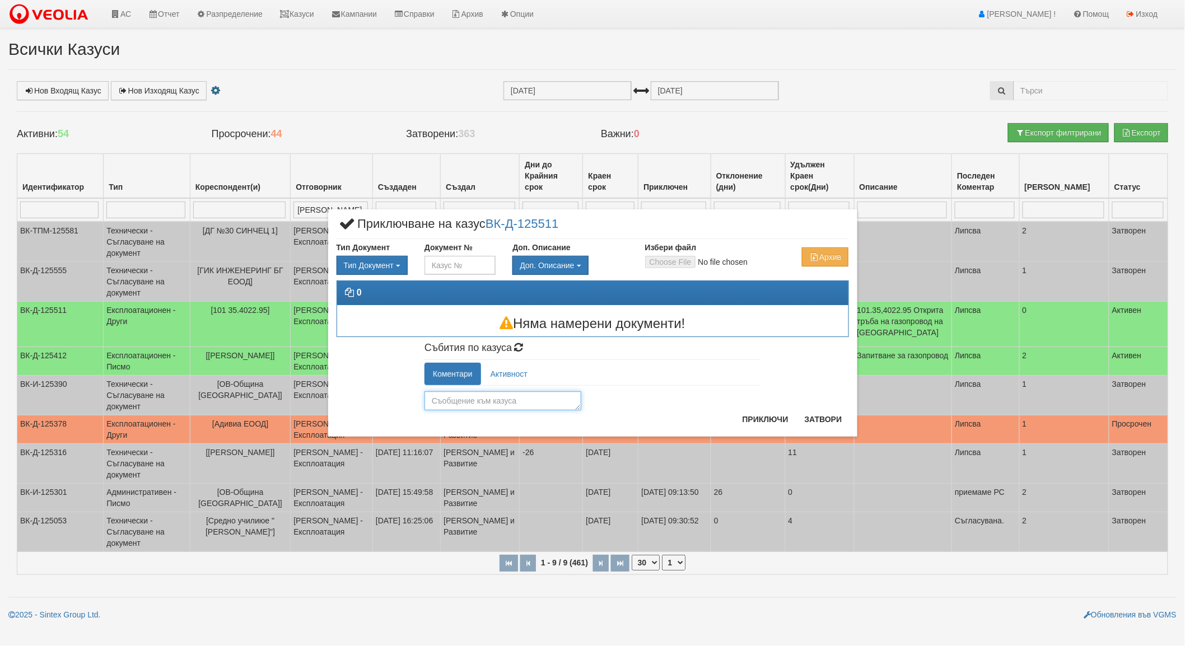
click at [513, 407] on textarea at bounding box center [503, 401] width 157 height 19
type textarea "оглед на място"
click at [774, 420] on button "Приключи" at bounding box center [765, 420] width 59 height 18
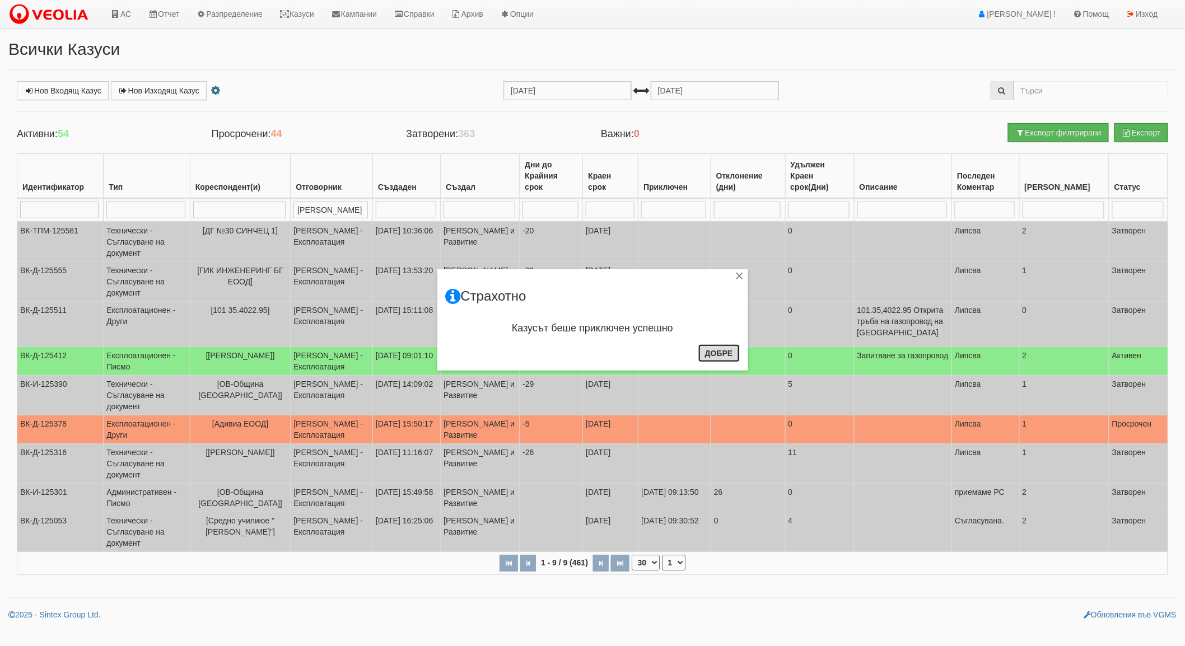
click at [721, 355] on button "Добре" at bounding box center [719, 354] width 41 height 18
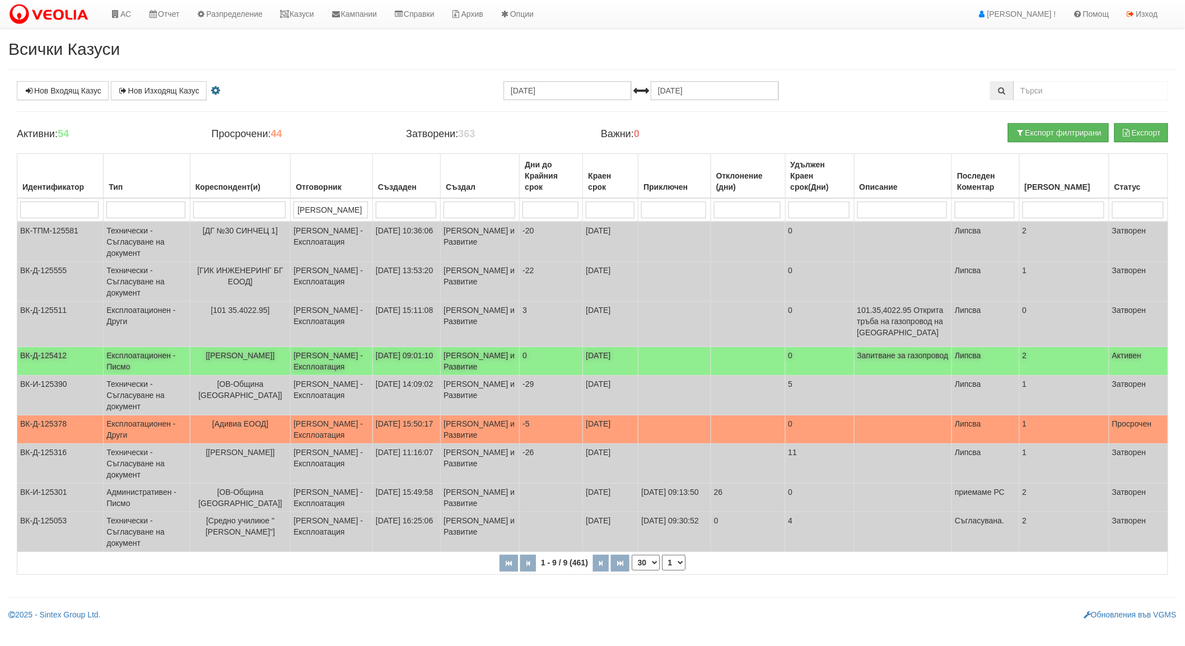
click at [455, 347] on td "[PERSON_NAME] и Развитие" at bounding box center [480, 361] width 79 height 29
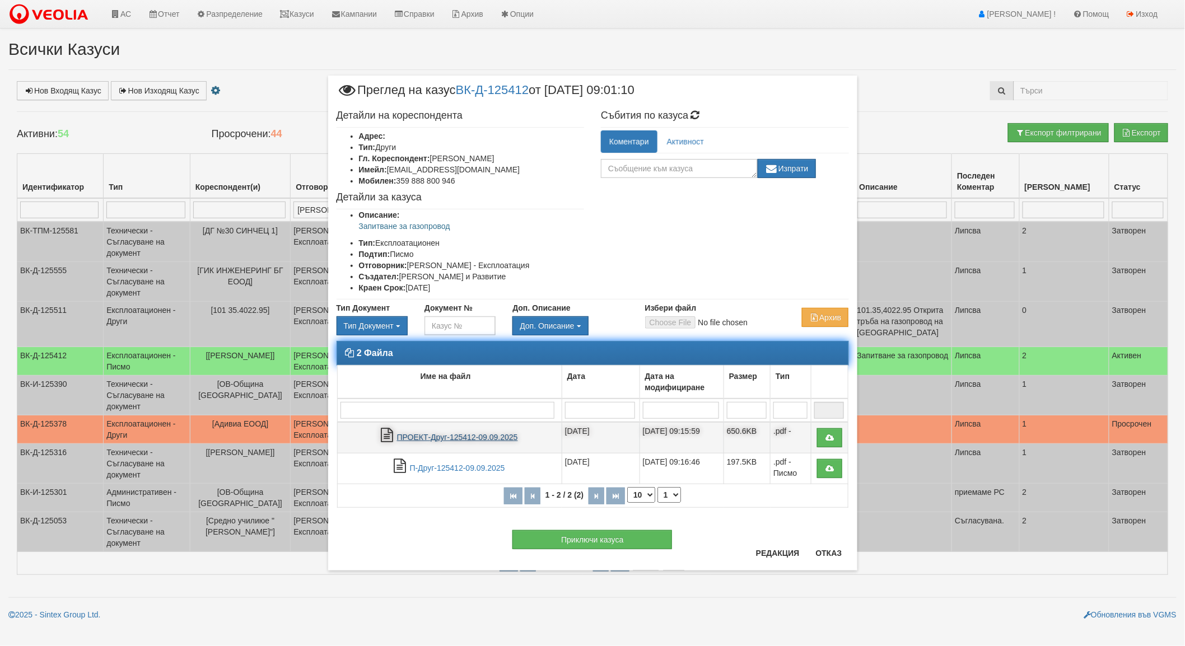
click at [446, 436] on link "ПРОЕКТ-Друг-125412-09.09.2025" at bounding box center [457, 437] width 121 height 9
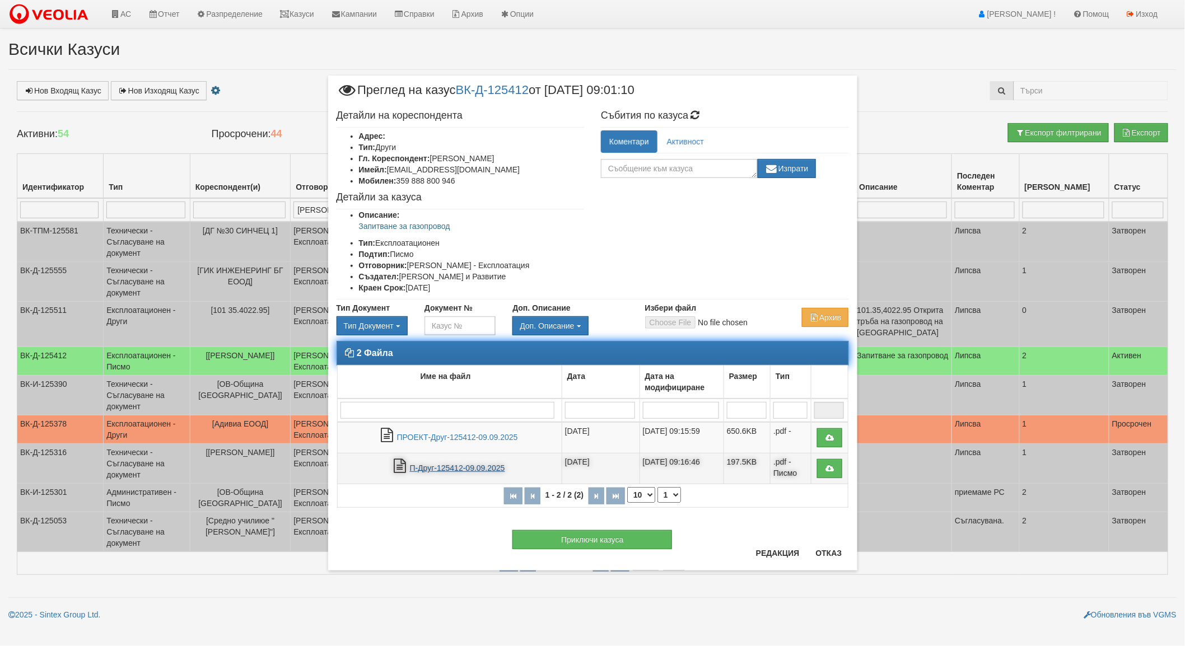
click at [449, 469] on link "П-Друг-125412-09.09.2025" at bounding box center [457, 468] width 95 height 9
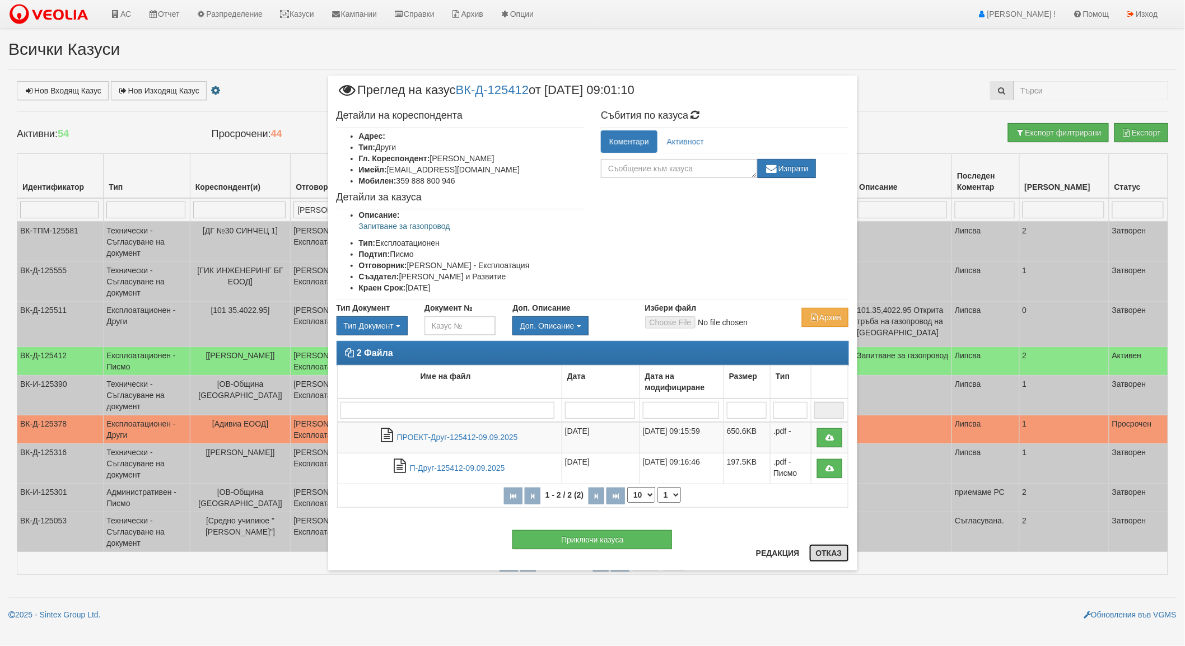
click at [834, 557] on button "Отказ" at bounding box center [829, 553] width 40 height 18
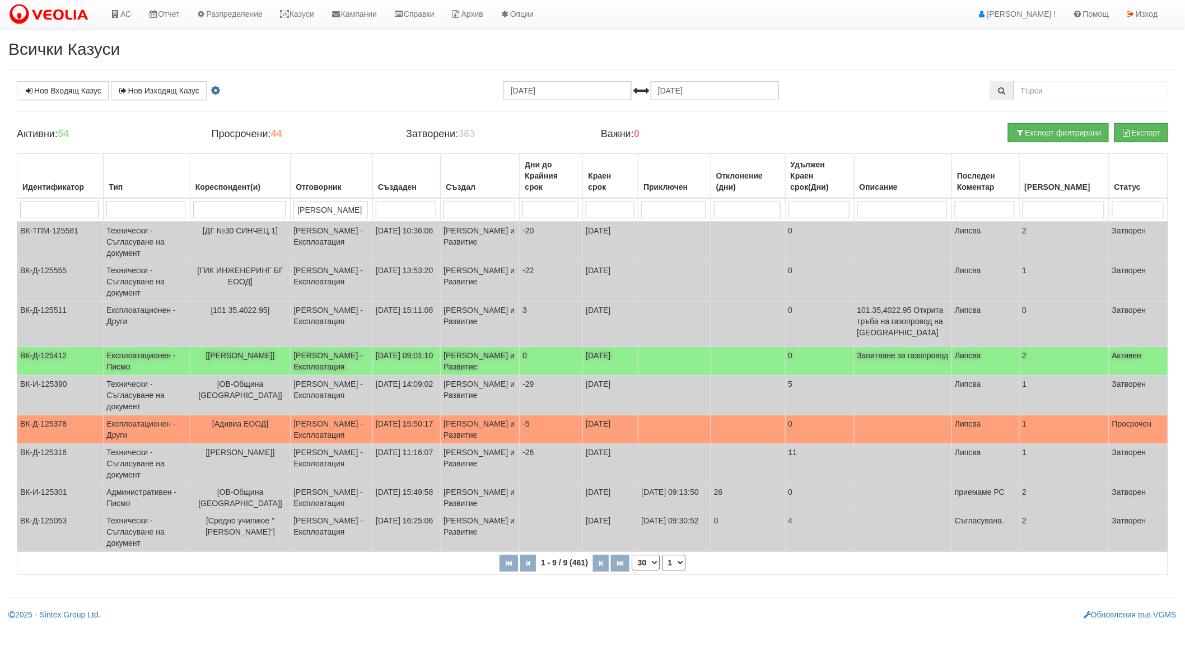
click at [317, 347] on td "[PERSON_NAME] - Експлоатация" at bounding box center [332, 361] width 82 height 29
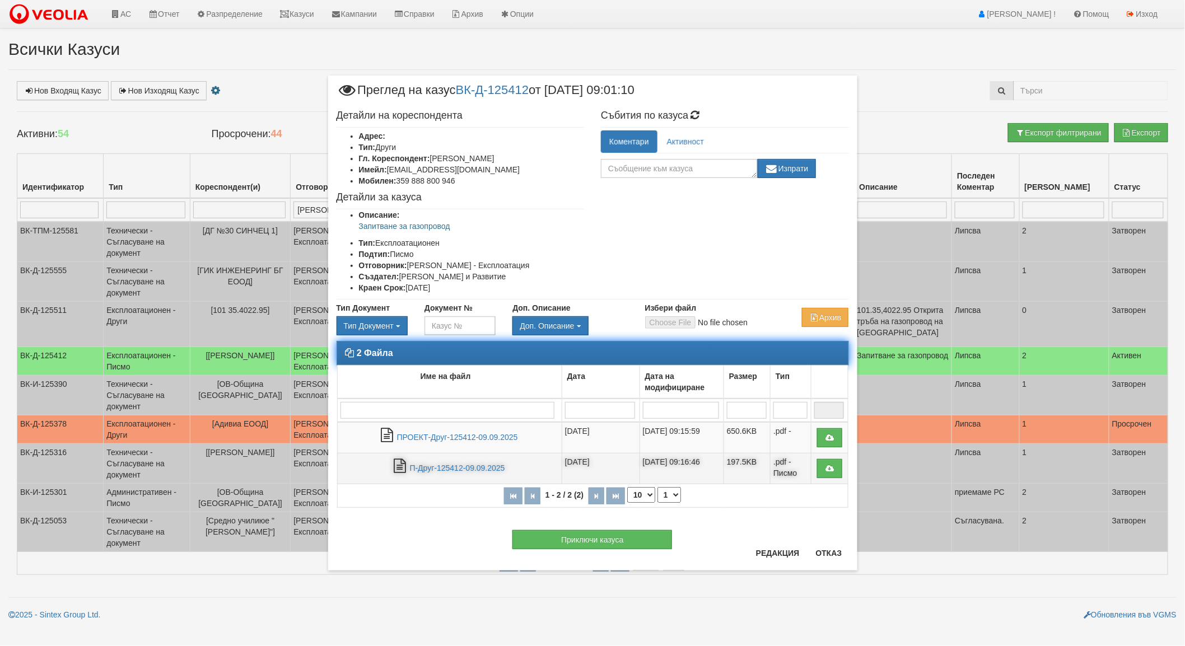
click at [452, 462] on td "П-Друг-125412-09.09.2025" at bounding box center [449, 469] width 225 height 31
click at [465, 471] on link "П-Друг-125412-09.09.2025" at bounding box center [457, 468] width 95 height 9
